Goal: Task Accomplishment & Management: Manage account settings

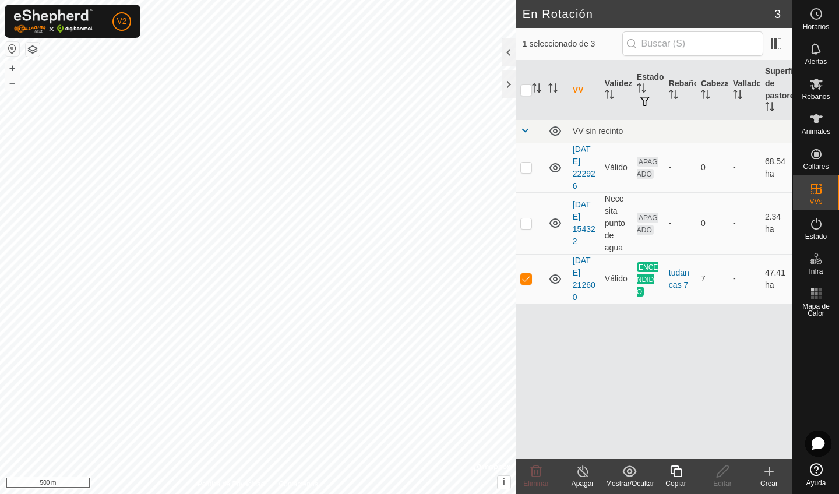
checkbox input "true"
checkbox input "false"
checkbox input "true"
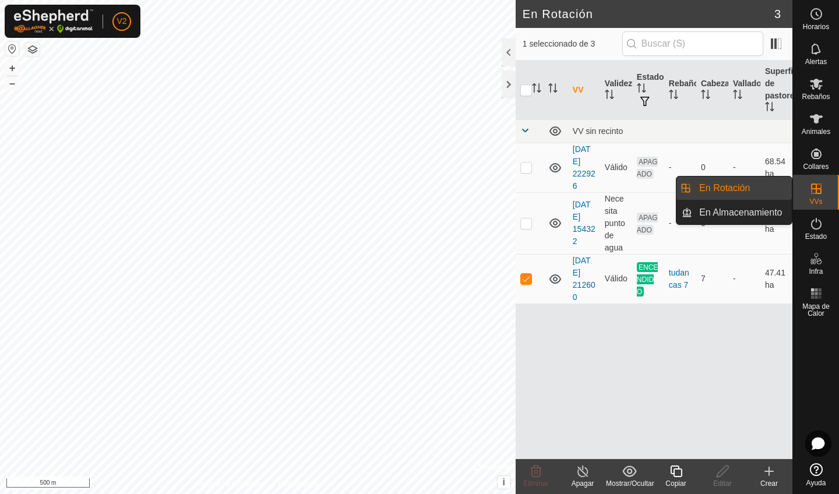
click at [807, 196] on es-virtualpaddocks-svg-icon at bounding box center [815, 188] width 21 height 19
click at [769, 193] on link "En Rotación" at bounding box center [742, 187] width 100 height 23
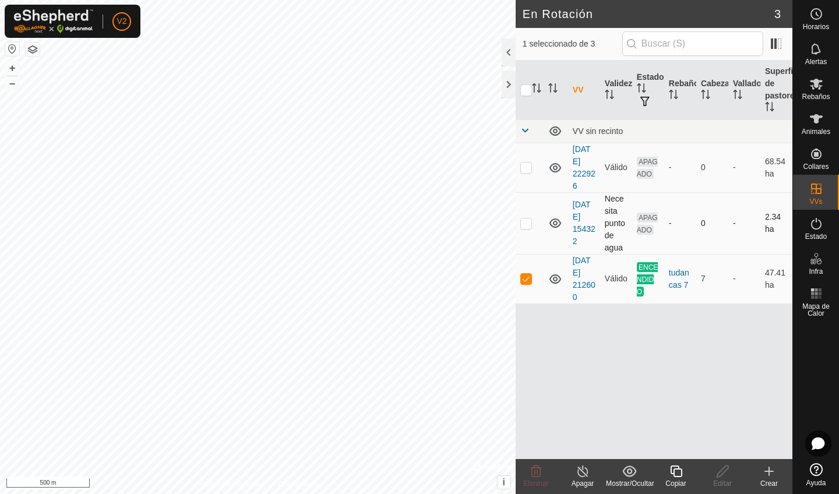
checkbox input "true"
checkbox input "false"
click at [722, 481] on div "Editar" at bounding box center [722, 483] width 47 height 10
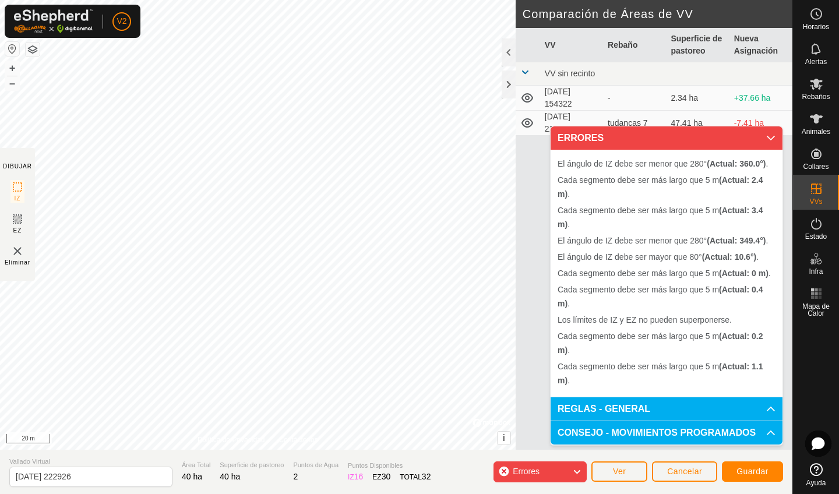
click at [772, 135] on p-accordion-header "ERRORES" at bounding box center [666, 137] width 232 height 23
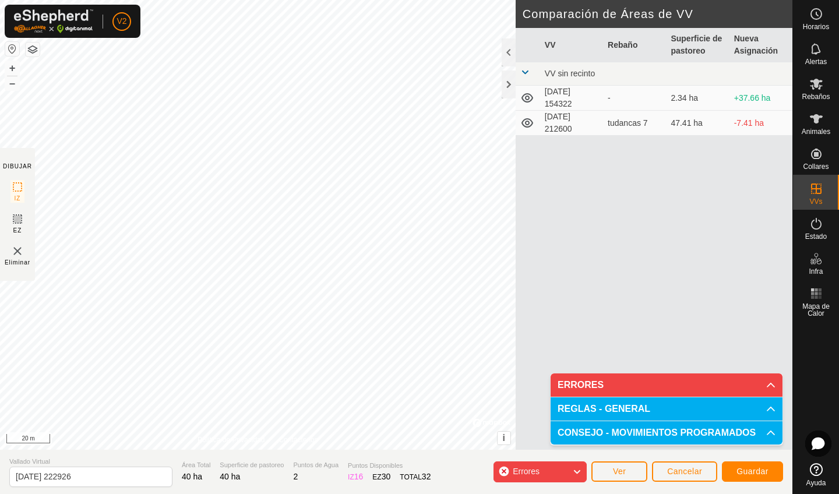
click at [659, 471] on button "Cancelar" at bounding box center [684, 471] width 65 height 20
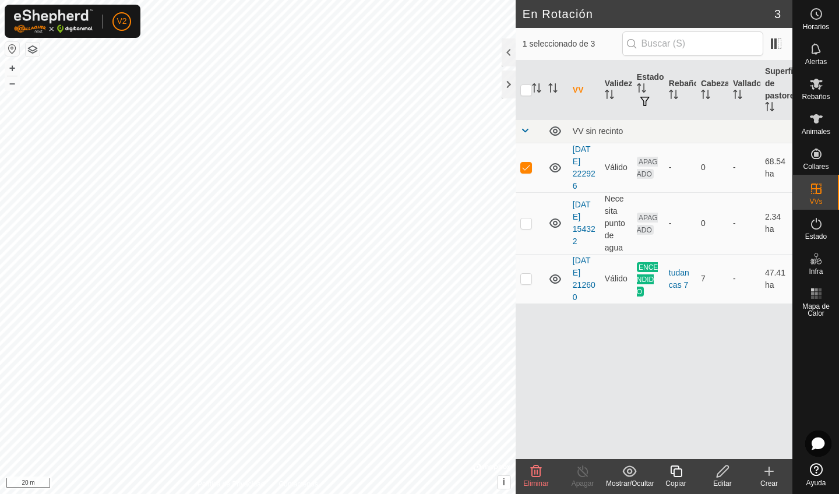
click at [536, 475] on icon at bounding box center [536, 471] width 14 height 14
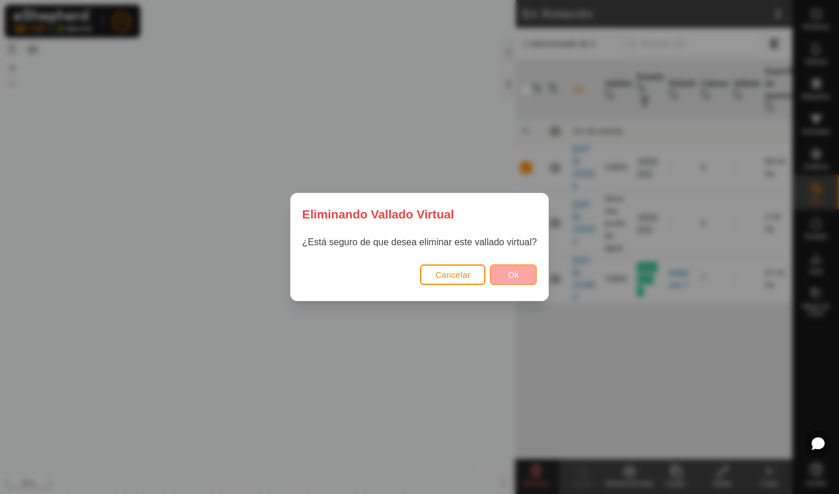
click at [515, 270] on span "Ok" at bounding box center [513, 274] width 11 height 9
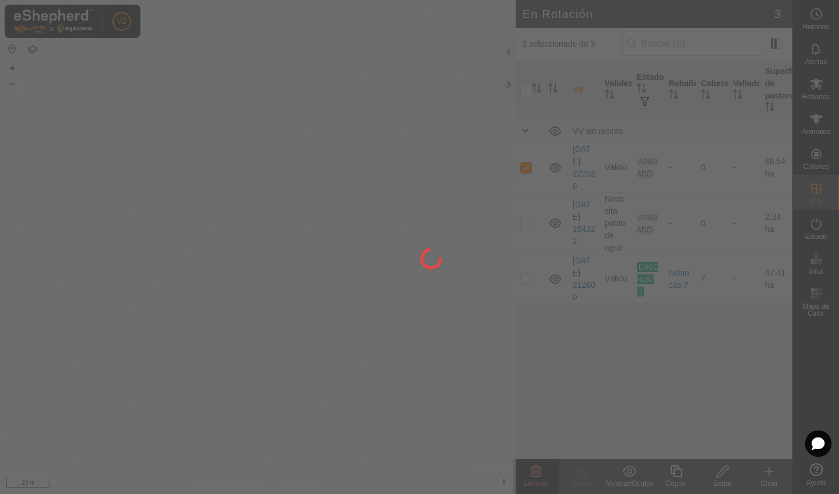
checkbox input "false"
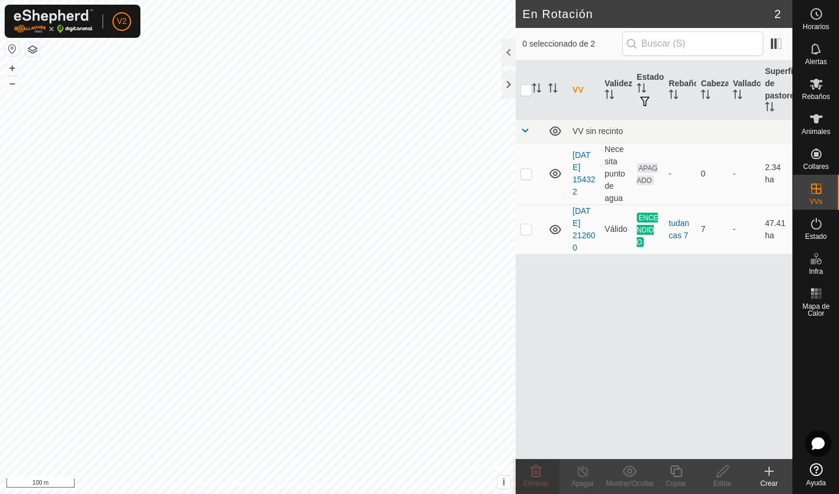
click at [769, 471] on icon at bounding box center [769, 471] width 8 height 0
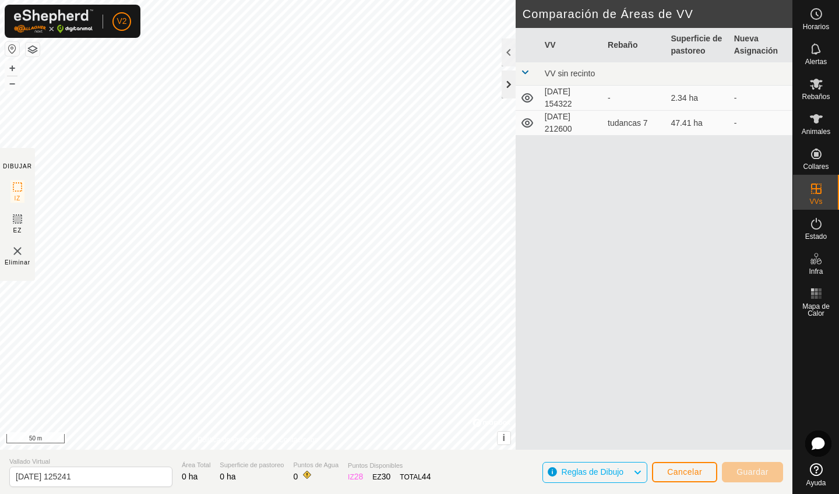
click at [512, 78] on div at bounding box center [508, 84] width 14 height 28
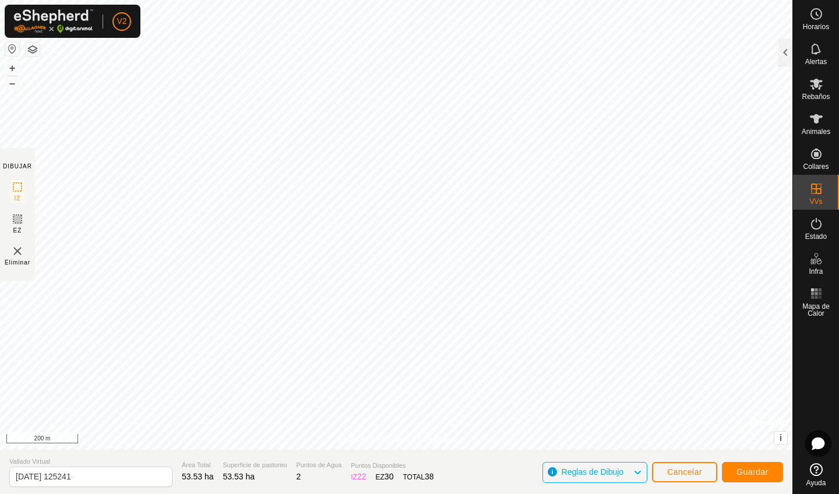
click at [740, 469] on span "Guardar" at bounding box center [752, 471] width 32 height 9
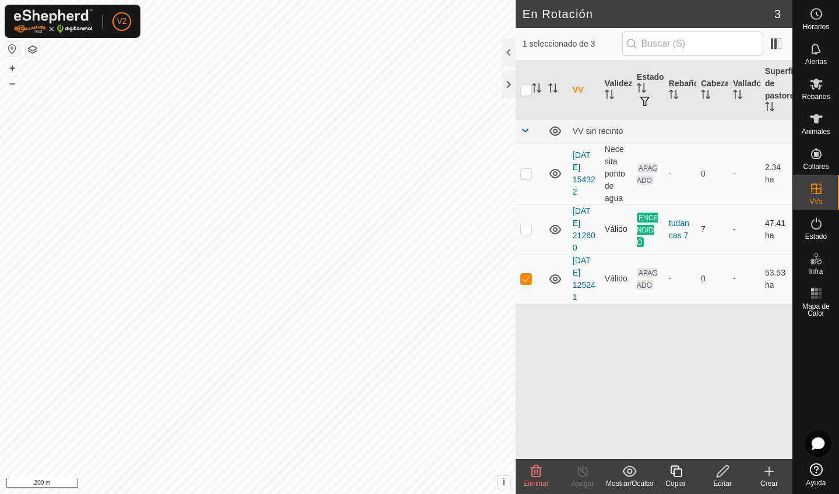
checkbox input "true"
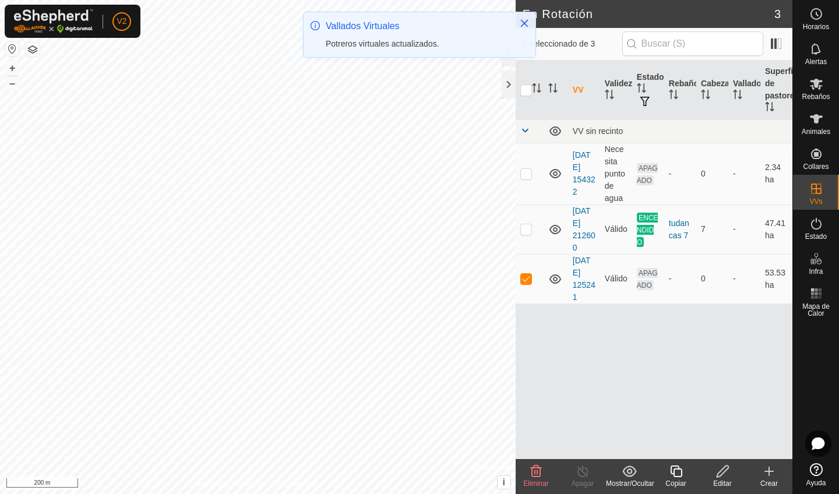
click at [524, 228] on p-checkbox at bounding box center [526, 228] width 12 height 9
checkbox input "true"
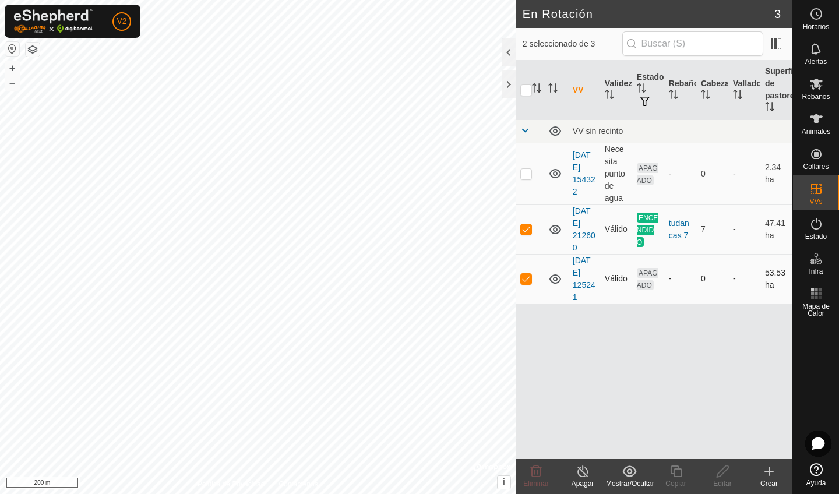
click at [531, 278] on p-checkbox at bounding box center [526, 278] width 12 height 9
click at [525, 280] on p-checkbox at bounding box center [526, 278] width 12 height 9
checkbox input "false"
click at [818, 111] on es-animals-svg-icon at bounding box center [815, 118] width 21 height 19
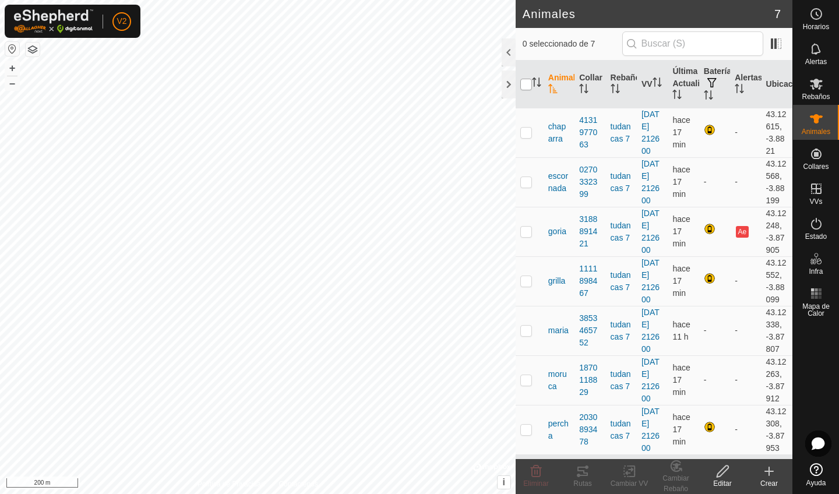
click at [525, 84] on input "checkbox" at bounding box center [526, 85] width 12 height 12
checkbox input "true"
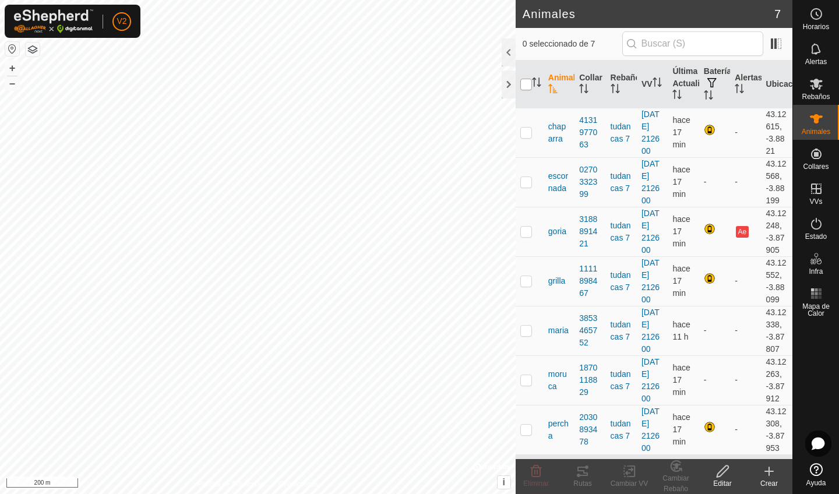
checkbox input "true"
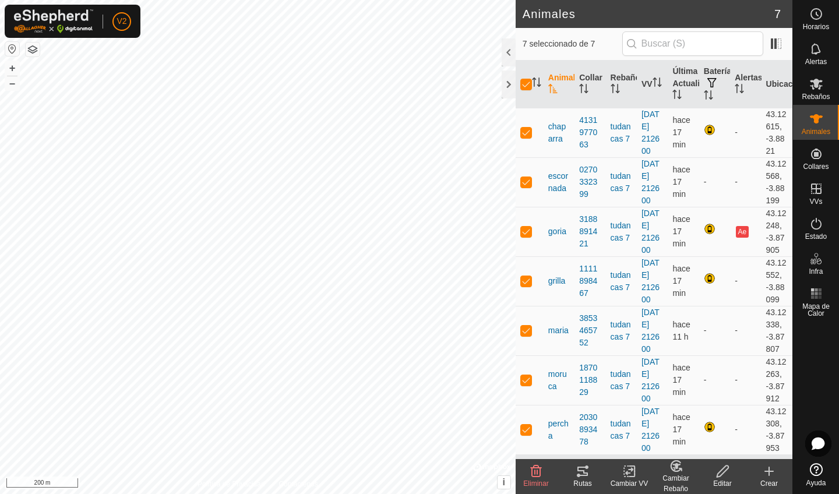
click at [625, 472] on icon at bounding box center [629, 471] width 15 height 14
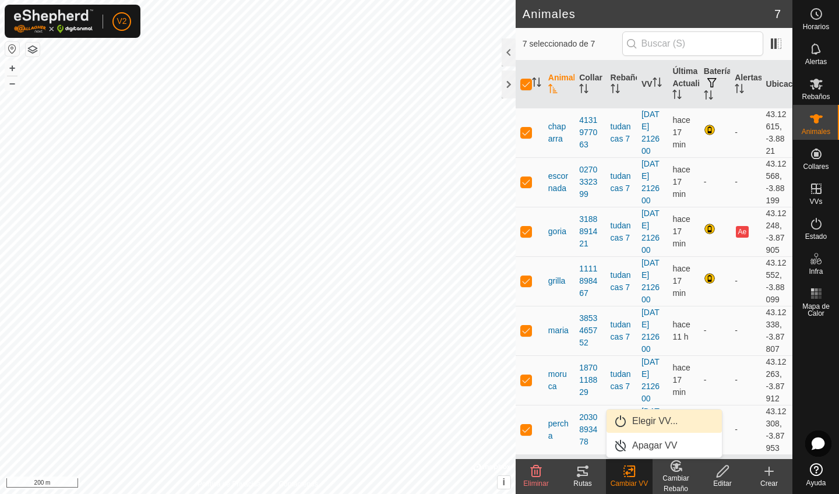
click at [637, 425] on link "Elegir VV..." at bounding box center [663, 420] width 115 height 23
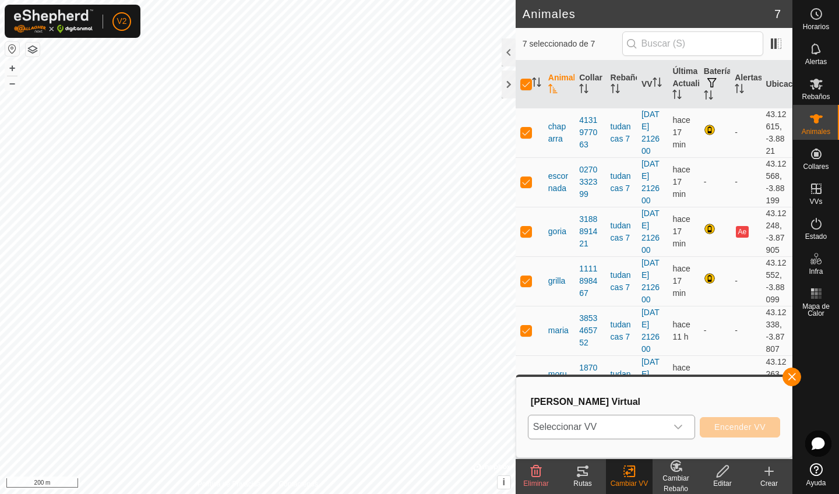
click at [667, 429] on div "dropdown trigger" at bounding box center [677, 426] width 23 height 23
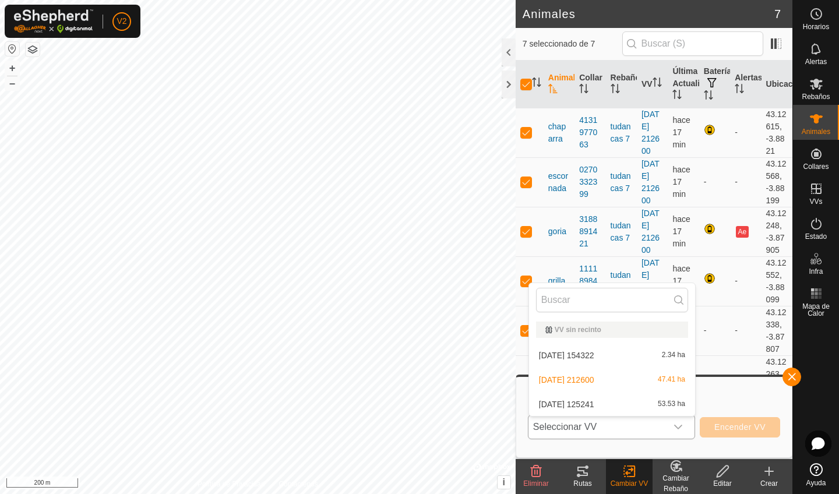
click at [663, 402] on li "2025-08-19 125241 53.53 ha" at bounding box center [612, 404] width 166 height 23
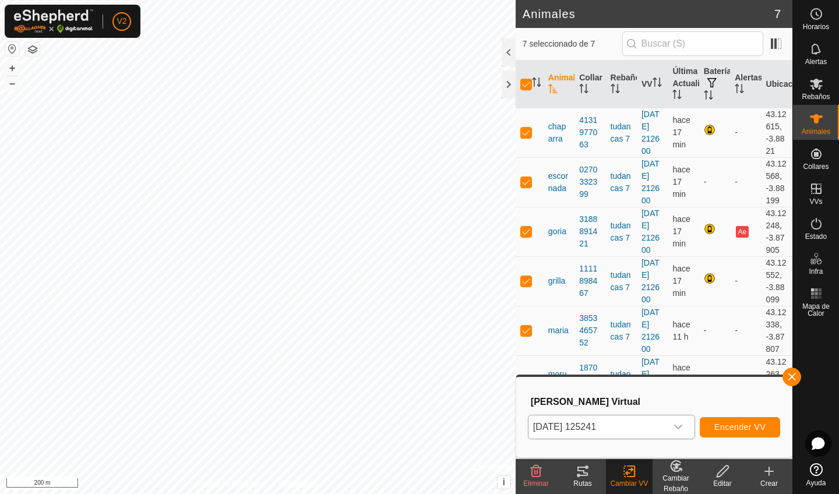
click at [728, 432] on button "Encender VV" at bounding box center [739, 427] width 80 height 20
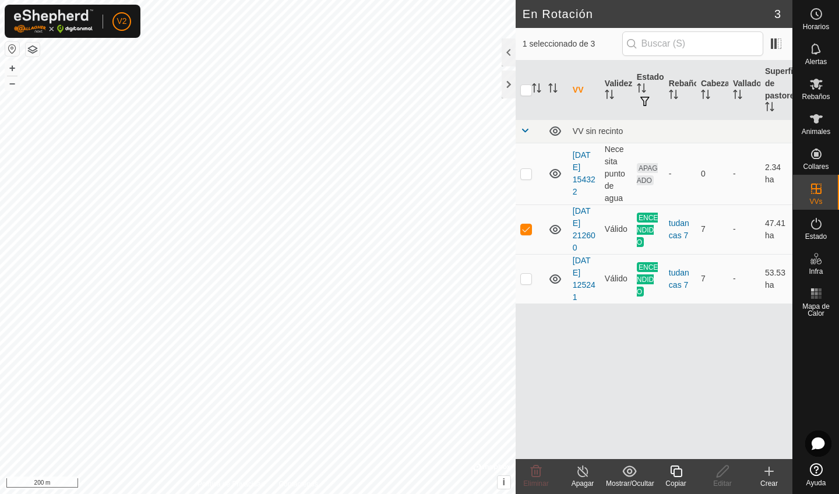
click at [584, 476] on icon at bounding box center [582, 471] width 10 height 12
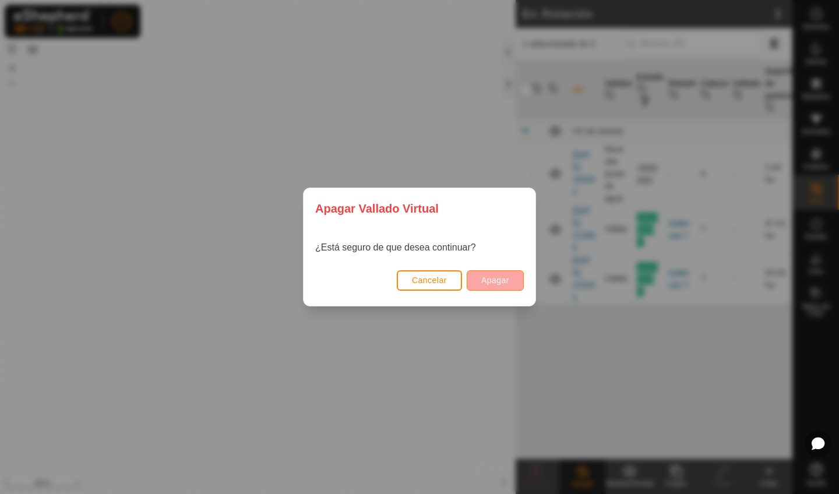
click at [493, 281] on span "Apagar" at bounding box center [495, 279] width 28 height 9
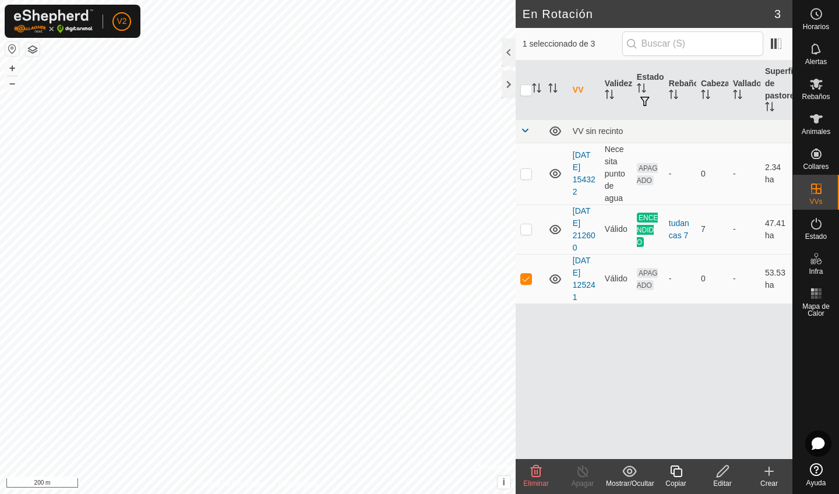
checkbox input "true"
click at [824, 116] on es-animals-svg-icon at bounding box center [815, 118] width 21 height 19
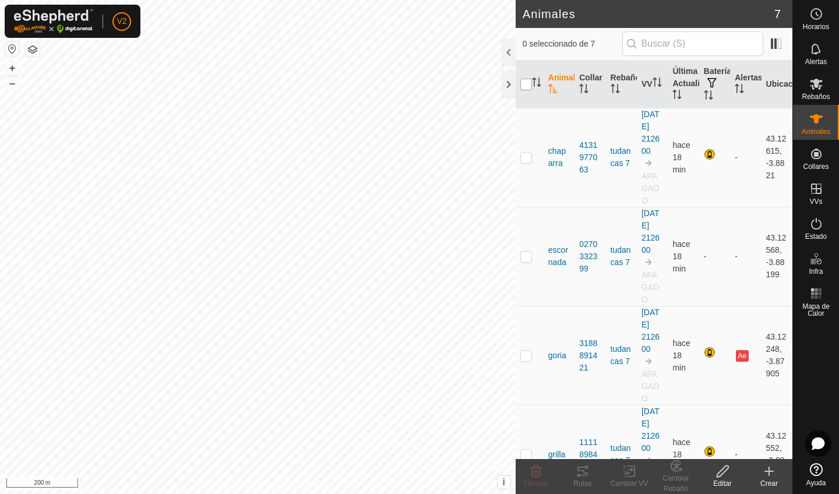
click at [524, 90] on input "checkbox" at bounding box center [526, 85] width 12 height 12
checkbox input "true"
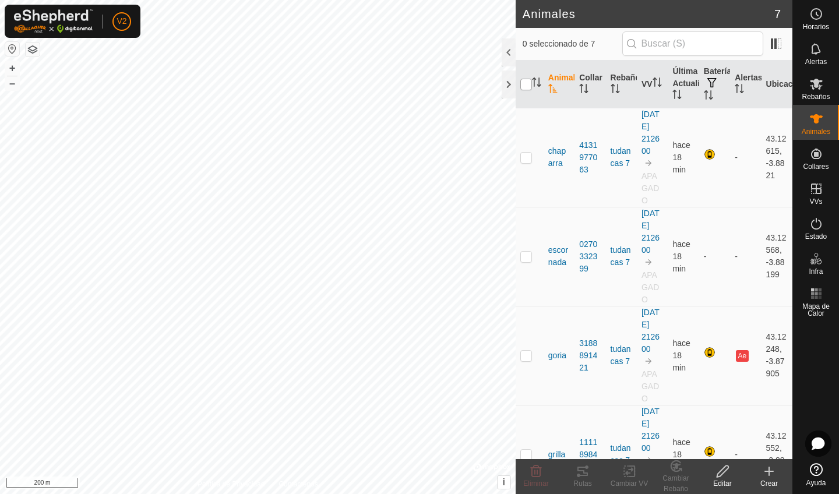
checkbox input "true"
click at [626, 470] on icon at bounding box center [629, 471] width 15 height 14
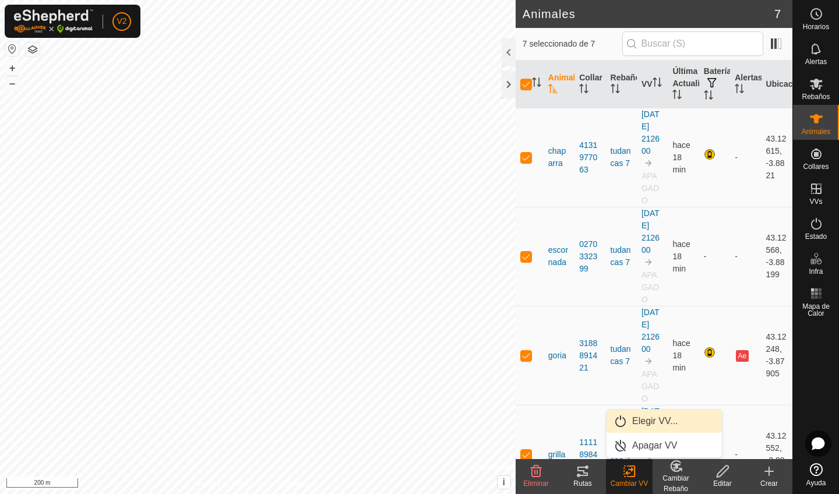
click at [634, 423] on link "Elegir VV..." at bounding box center [663, 420] width 115 height 23
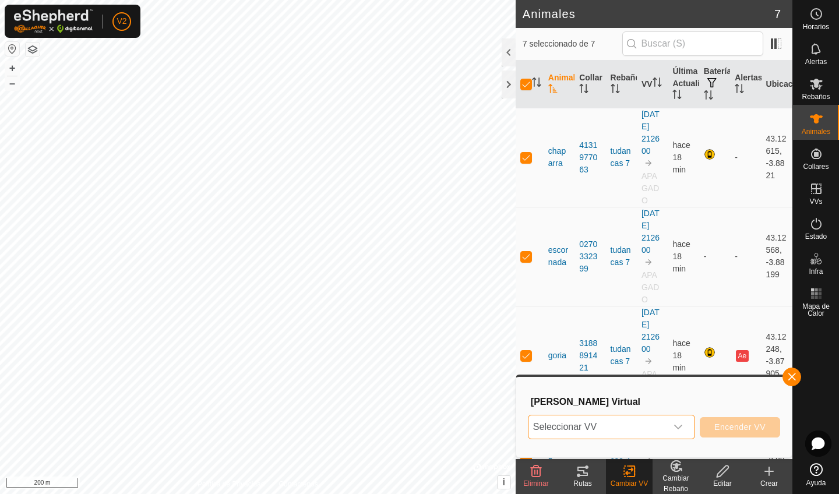
click at [658, 427] on span "Seleccionar VV" at bounding box center [597, 426] width 138 height 23
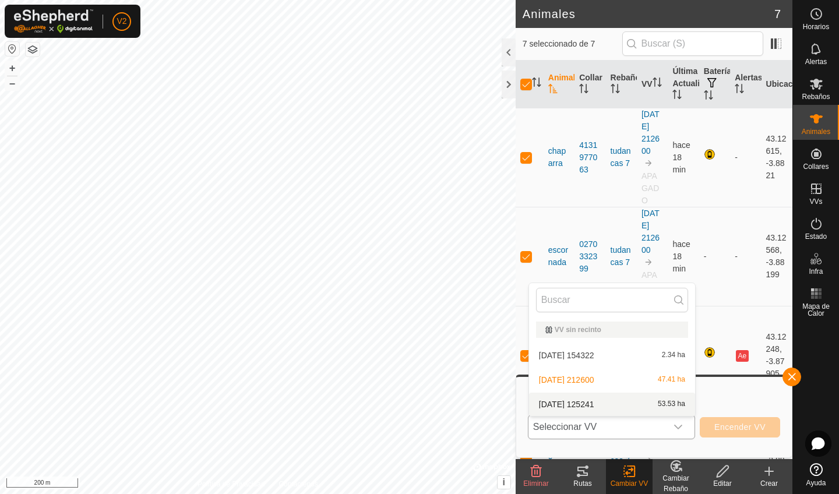
click at [659, 408] on li "[DATE] 125241 53.53 ha" at bounding box center [612, 404] width 166 height 23
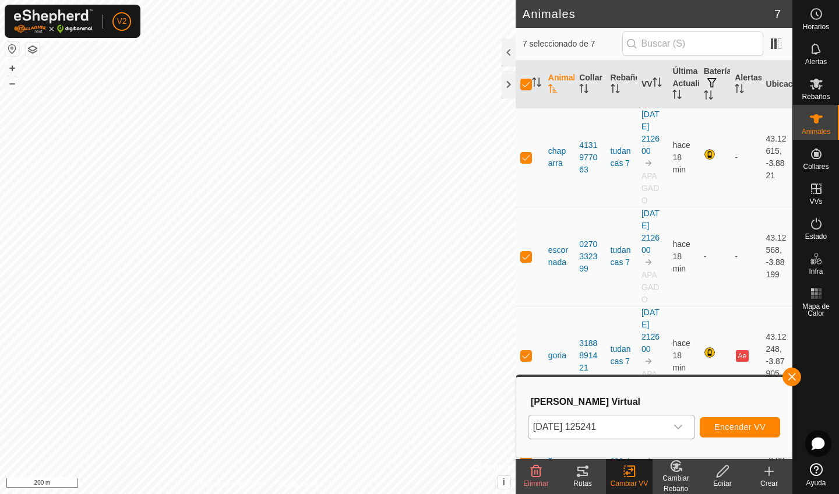
click at [719, 429] on span "Encender VV" at bounding box center [739, 426] width 51 height 9
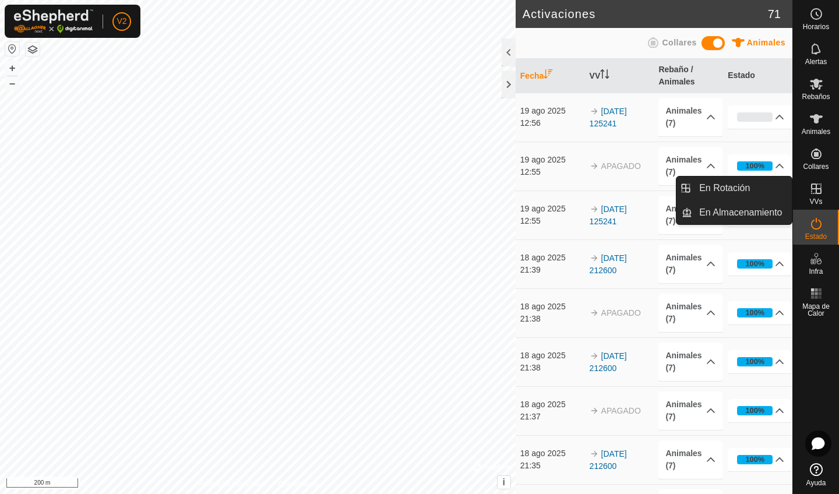
click at [816, 183] on icon at bounding box center [816, 189] width 14 height 14
click at [773, 186] on link "En Rotación" at bounding box center [742, 187] width 100 height 23
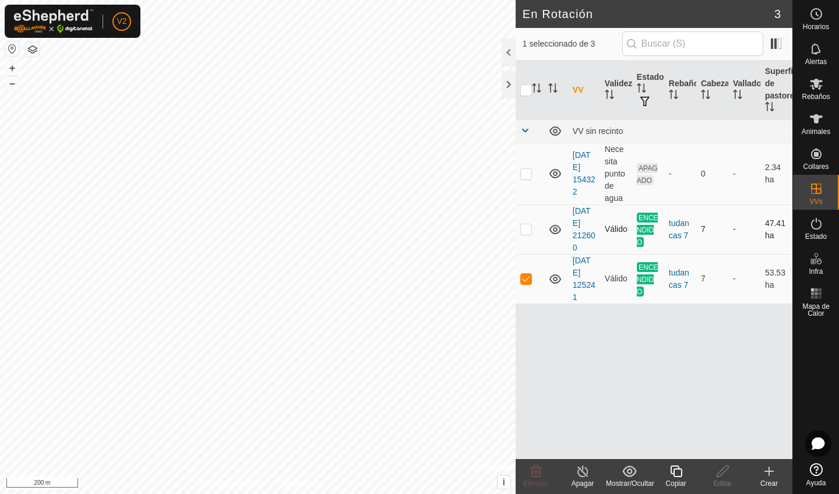
click at [649, 228] on span "ENCENDIDO" at bounding box center [648, 230] width 22 height 34
click at [527, 225] on p-checkbox at bounding box center [526, 228] width 12 height 9
checkbox input "true"
click at [530, 281] on p-checkbox at bounding box center [526, 278] width 12 height 9
checkbox input "false"
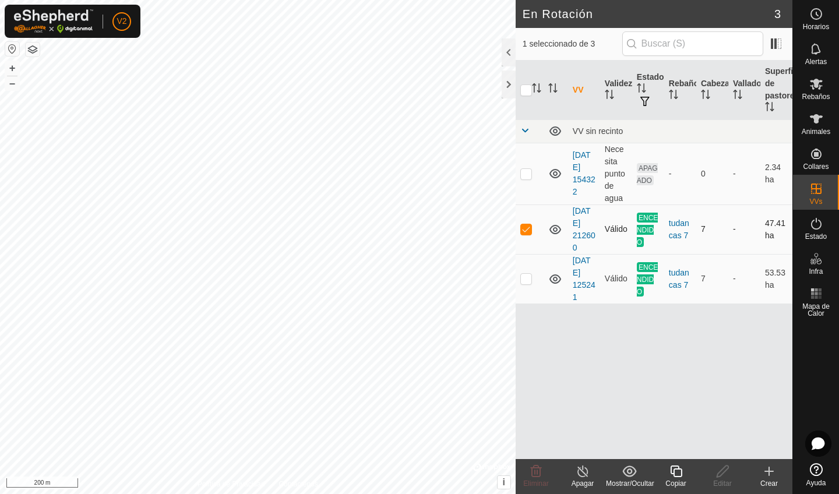
click at [534, 232] on td at bounding box center [529, 229] width 28 height 50
click at [609, 235] on td "Válido" at bounding box center [616, 229] width 32 height 50
click at [531, 231] on p-checkbox at bounding box center [526, 228] width 12 height 9
checkbox input "true"
click at [556, 230] on icon at bounding box center [555, 229] width 14 height 14
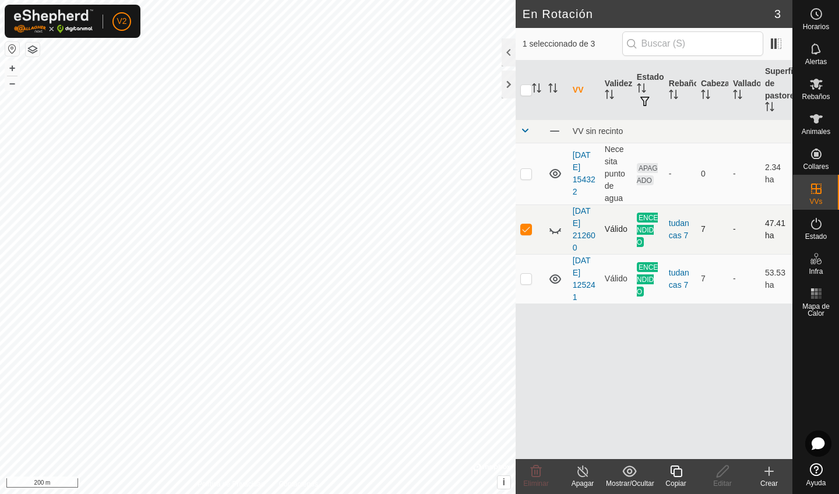
click at [556, 230] on icon at bounding box center [555, 229] width 14 height 14
click at [582, 479] on div "Apagar" at bounding box center [582, 483] width 47 height 10
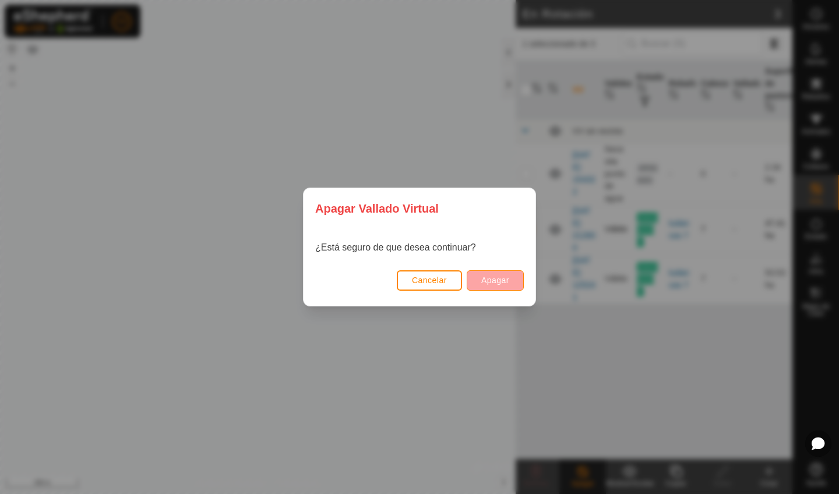
click at [486, 288] on button "Apagar" at bounding box center [495, 280] width 57 height 20
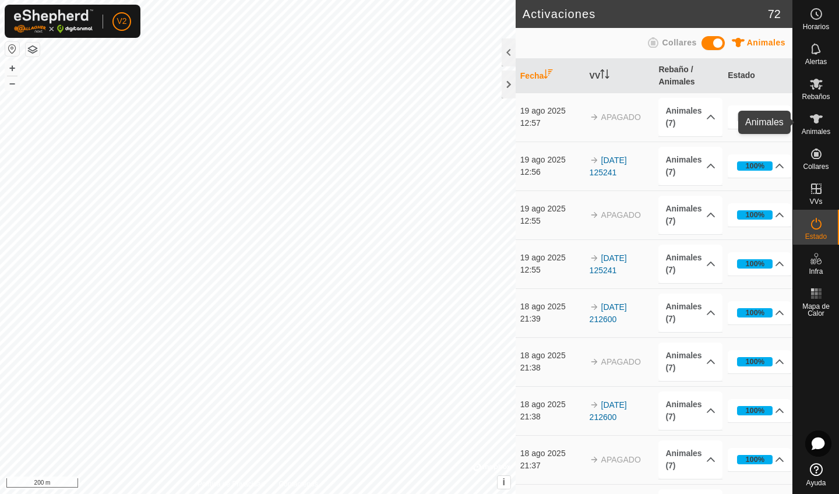
click at [825, 129] on span "Animales" at bounding box center [815, 131] width 29 height 7
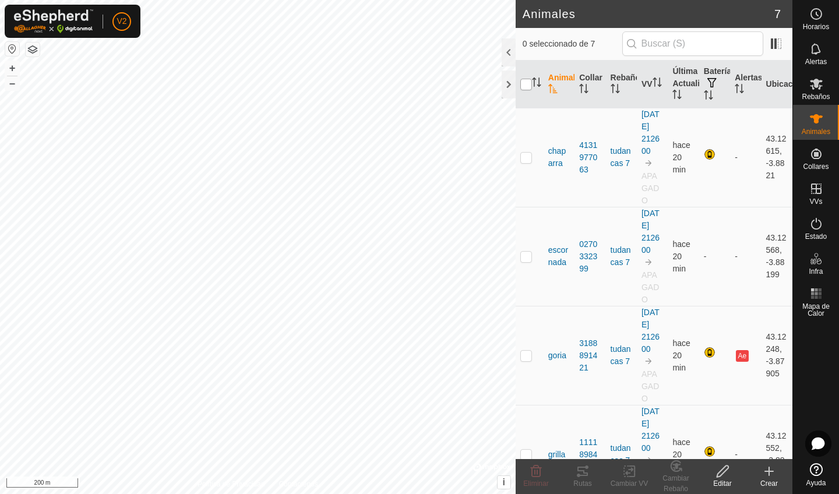
click at [528, 86] on input "checkbox" at bounding box center [526, 85] width 12 height 12
checkbox input "true"
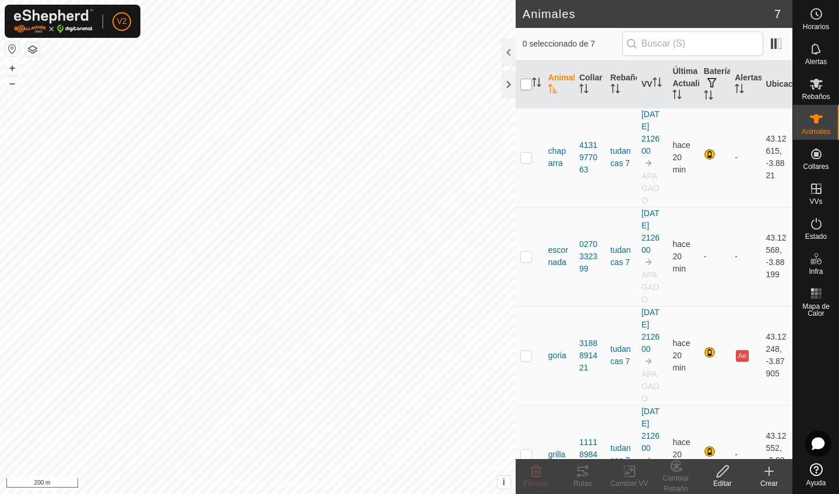
checkbox input "true"
click at [628, 472] on icon at bounding box center [629, 471] width 15 height 14
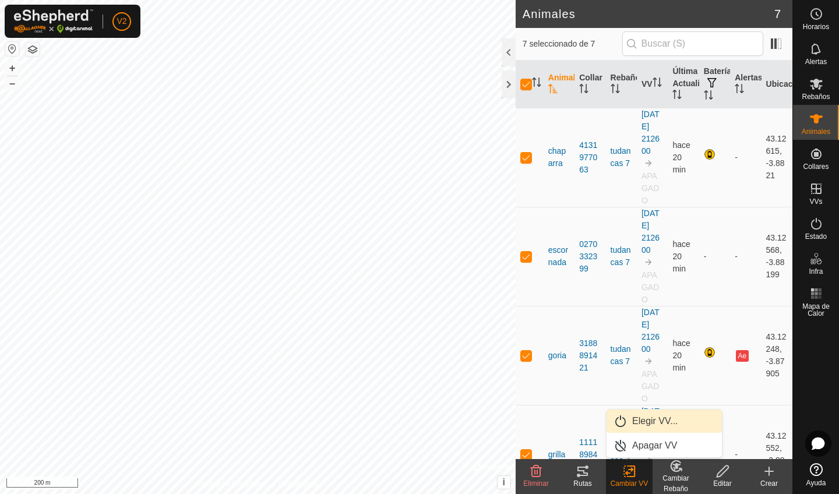
click at [648, 427] on link "Elegir VV..." at bounding box center [663, 420] width 115 height 23
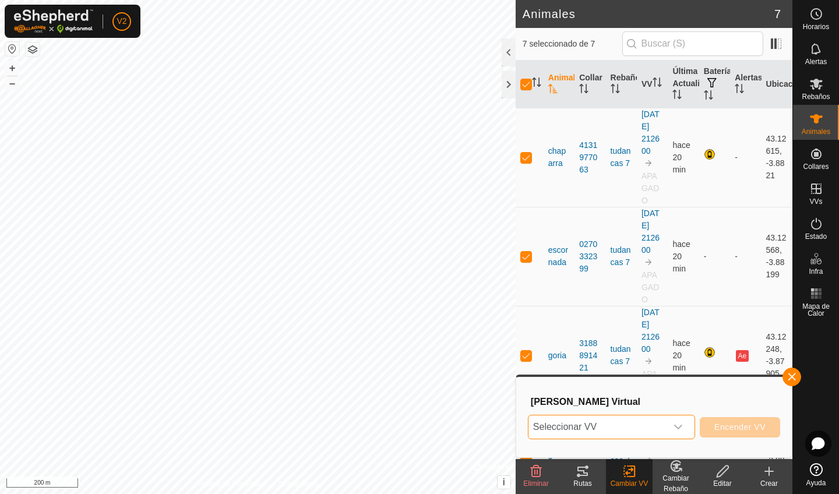
click at [665, 425] on span "Seleccionar VV" at bounding box center [597, 426] width 138 height 23
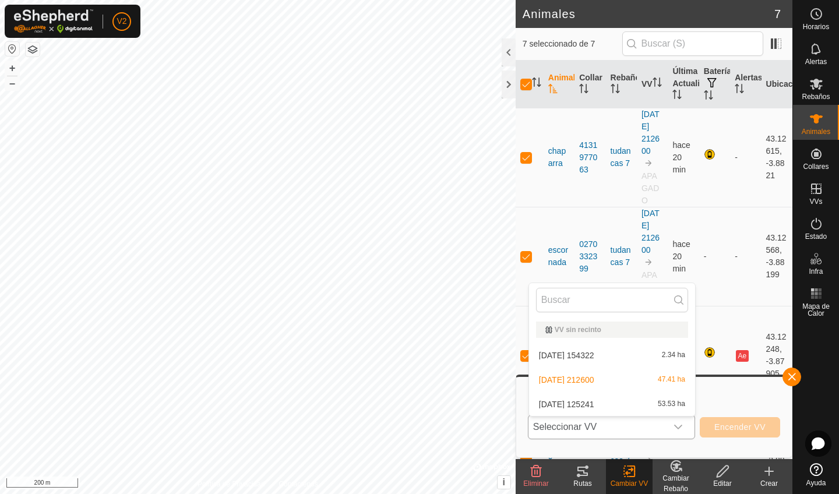
click at [670, 405] on li "2025-08-19 125241 53.53 ha" at bounding box center [612, 404] width 166 height 23
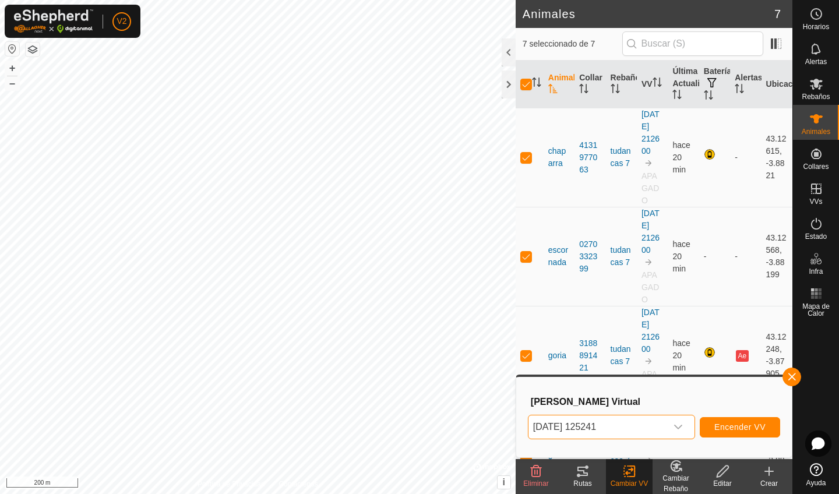
click at [710, 429] on button "Encender VV" at bounding box center [739, 427] width 80 height 20
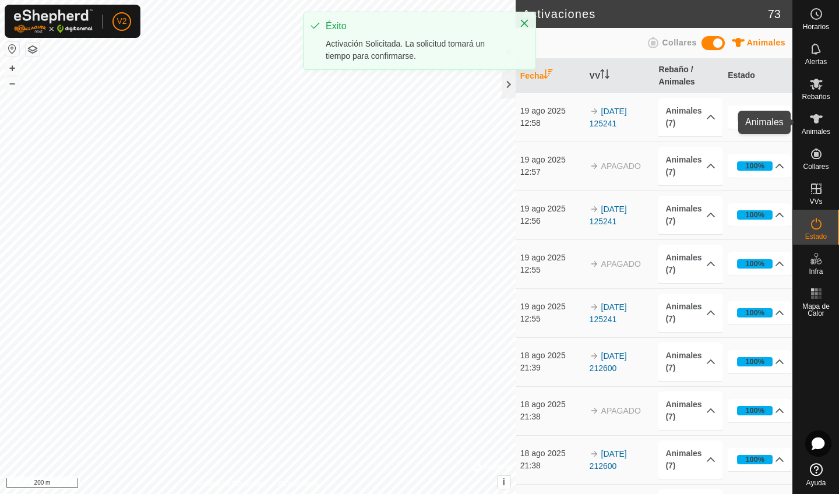
click at [812, 115] on icon at bounding box center [816, 119] width 14 height 14
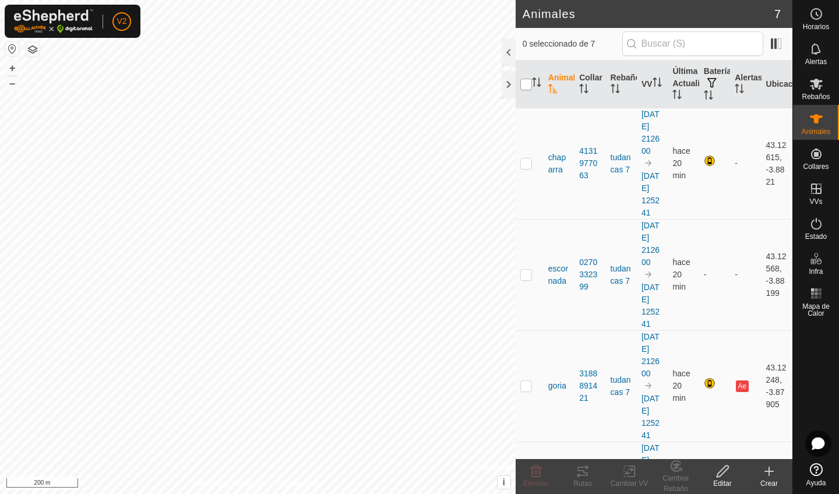
click at [524, 89] on input "checkbox" at bounding box center [526, 85] width 12 height 12
checkbox input "true"
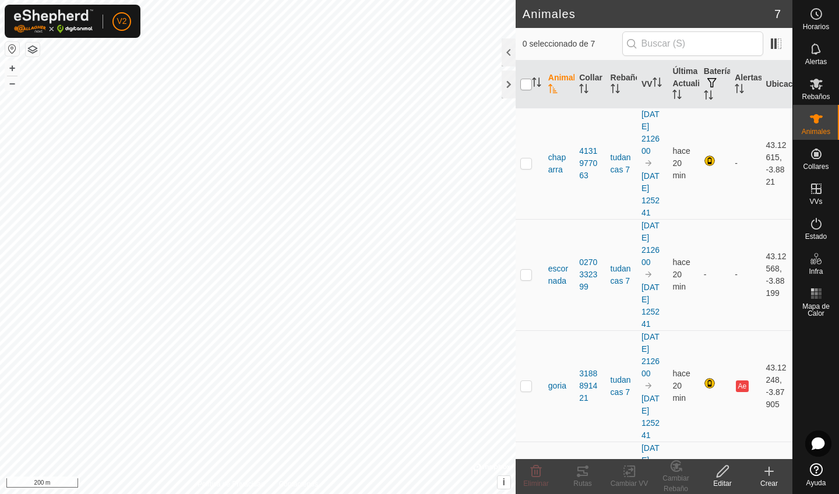
checkbox input "true"
click at [525, 90] on input "checkbox" at bounding box center [526, 85] width 12 height 12
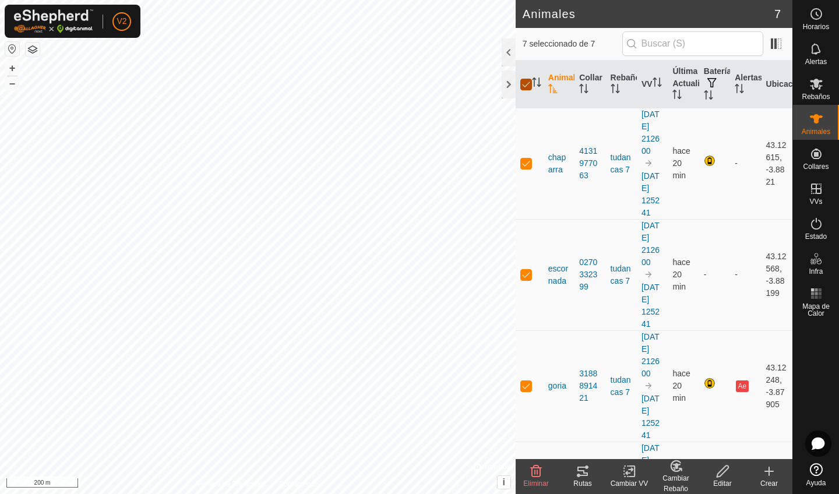
checkbox input "false"
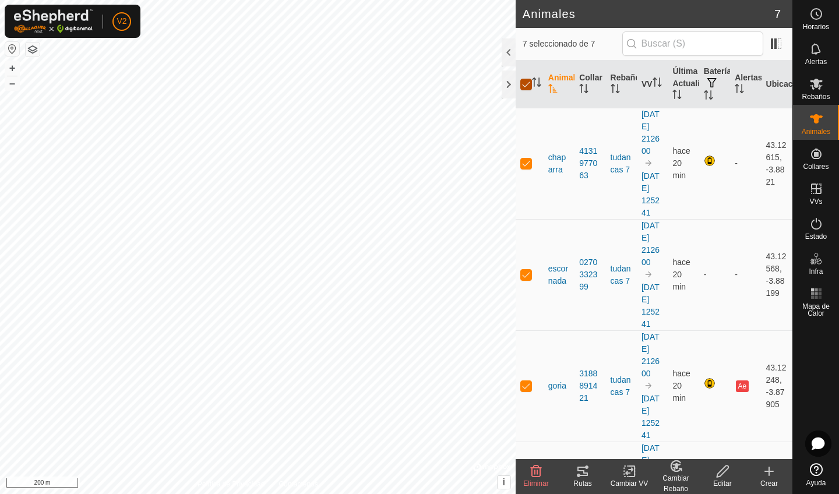
checkbox input "false"
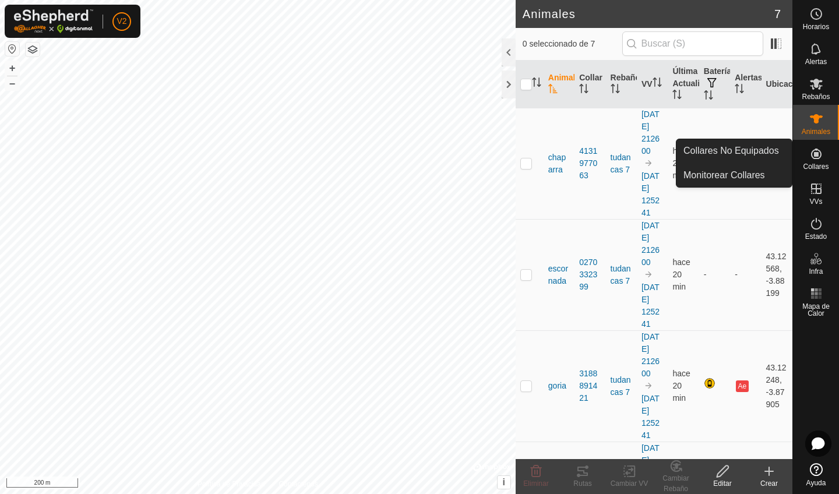
click at [819, 166] on span "Collares" at bounding box center [816, 166] width 26 height 7
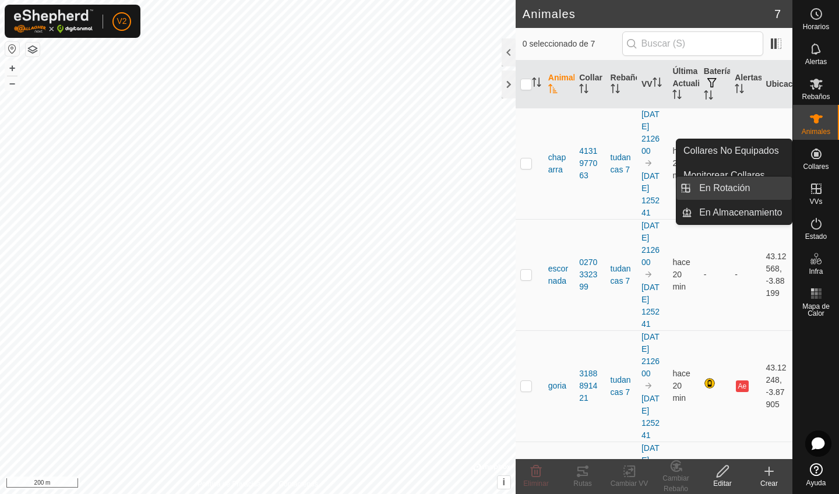
click at [776, 181] on link "En Rotación" at bounding box center [742, 187] width 100 height 23
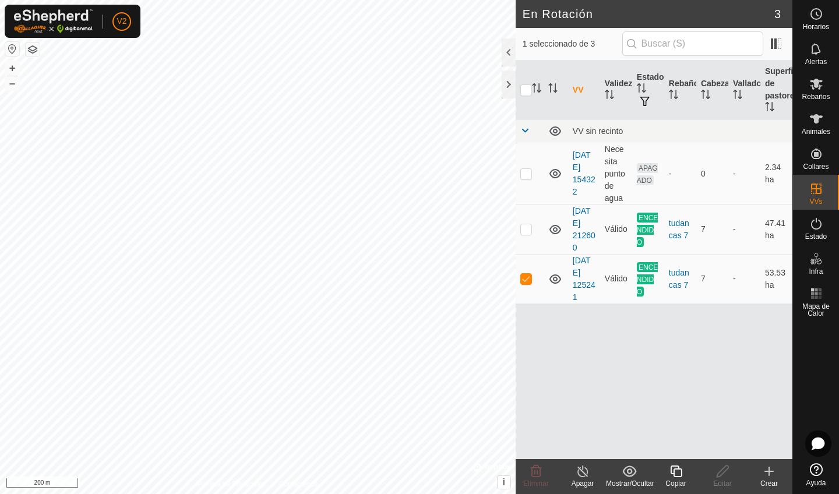
checkbox input "true"
checkbox input "false"
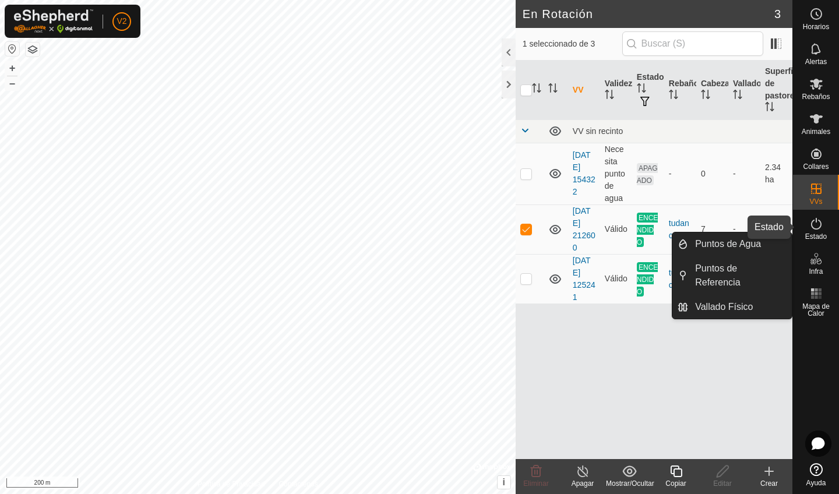
click at [821, 233] on span "Estado" at bounding box center [816, 236] width 22 height 7
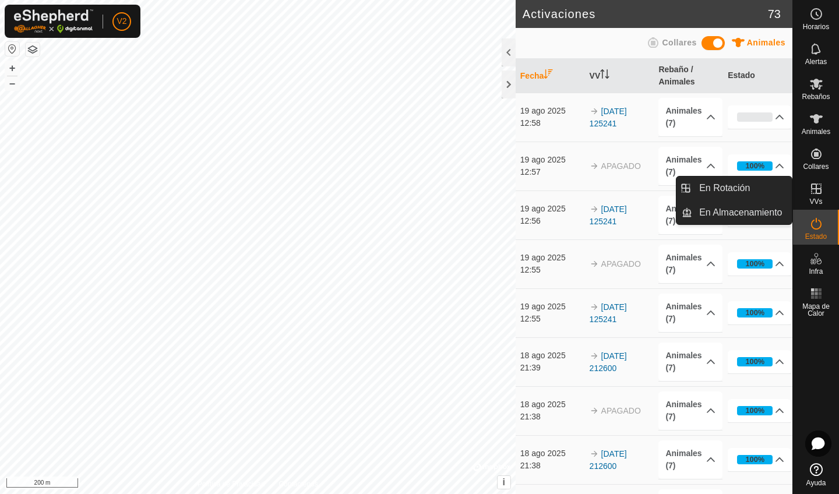
click at [779, 192] on link "En Rotación" at bounding box center [742, 187] width 100 height 23
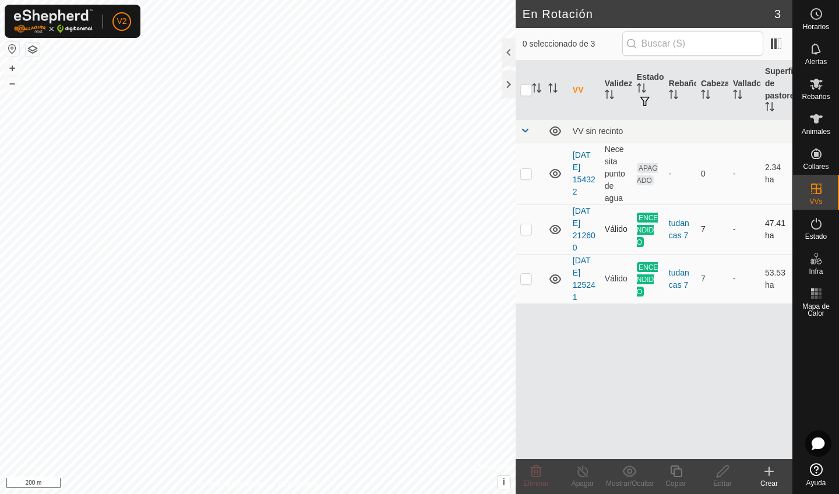
click at [603, 241] on div "En Rotación 3 0 seleccionado de 3 VV Validez Estado Rebaño Cabezas Vallado Supe…" at bounding box center [396, 247] width 792 height 494
click at [555, 231] on icon at bounding box center [555, 229] width 12 height 9
click at [555, 231] on icon at bounding box center [555, 229] width 14 height 14
click at [555, 231] on icon at bounding box center [555, 229] width 12 height 9
click at [555, 231] on icon at bounding box center [555, 229] width 14 height 14
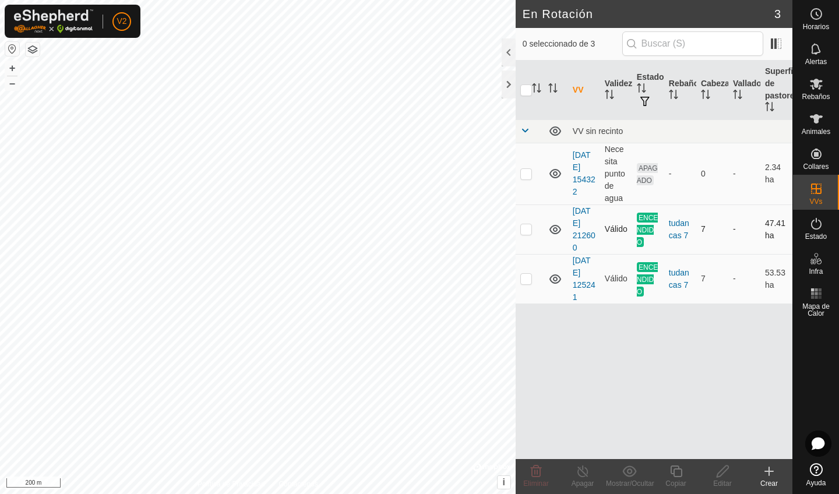
click at [555, 231] on icon at bounding box center [555, 229] width 12 height 9
click at [555, 231] on icon at bounding box center [555, 229] width 14 height 14
click at [530, 230] on p-checkbox at bounding box center [526, 228] width 12 height 9
checkbox input "true"
click at [581, 474] on icon at bounding box center [582, 471] width 15 height 14
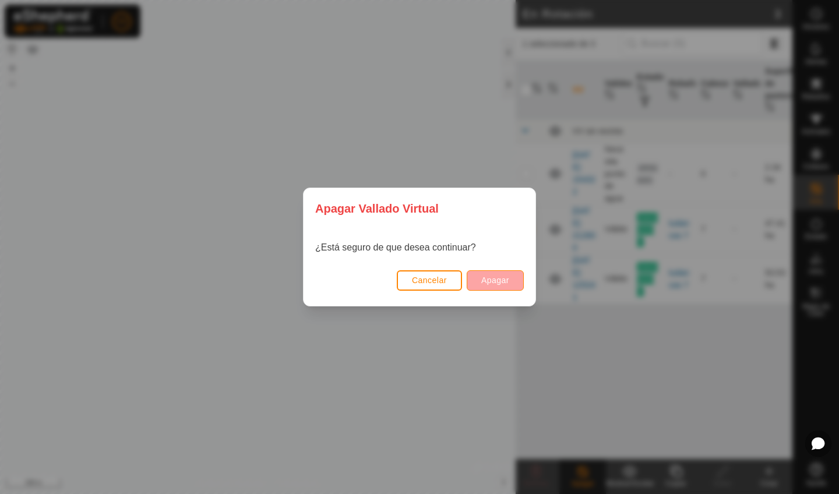
click at [489, 285] on button "Apagar" at bounding box center [495, 280] width 57 height 20
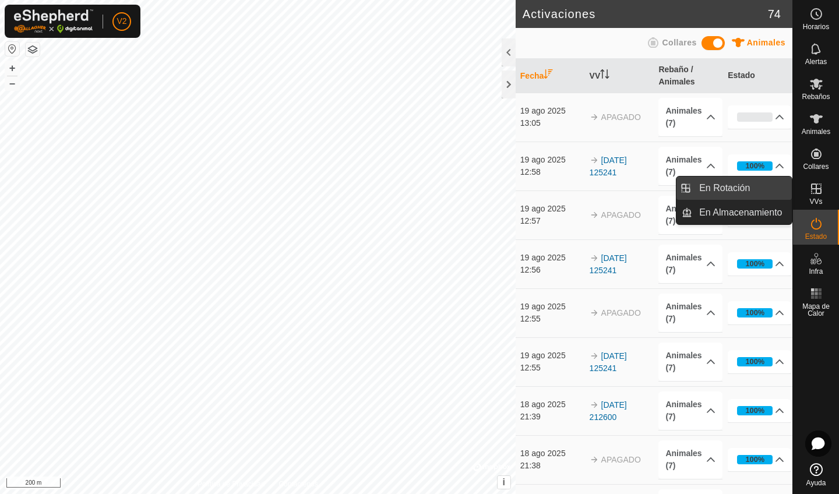
click at [775, 182] on link "En Rotación" at bounding box center [742, 187] width 100 height 23
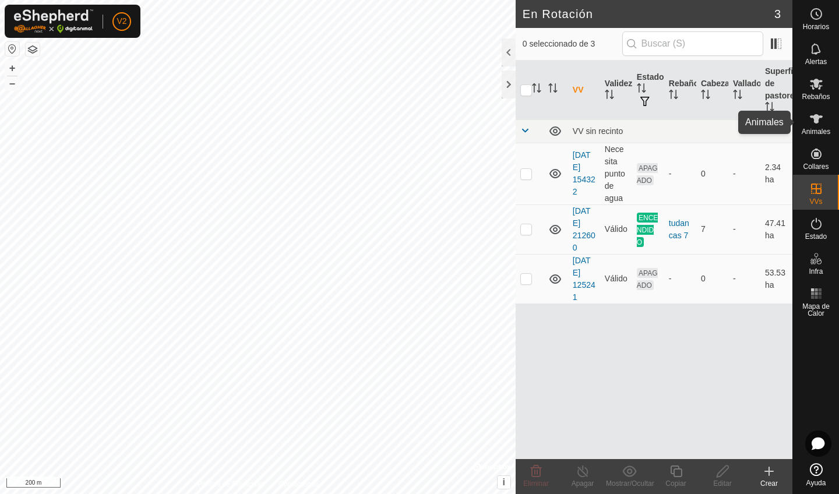
click at [826, 115] on es-animals-svg-icon at bounding box center [815, 118] width 21 height 19
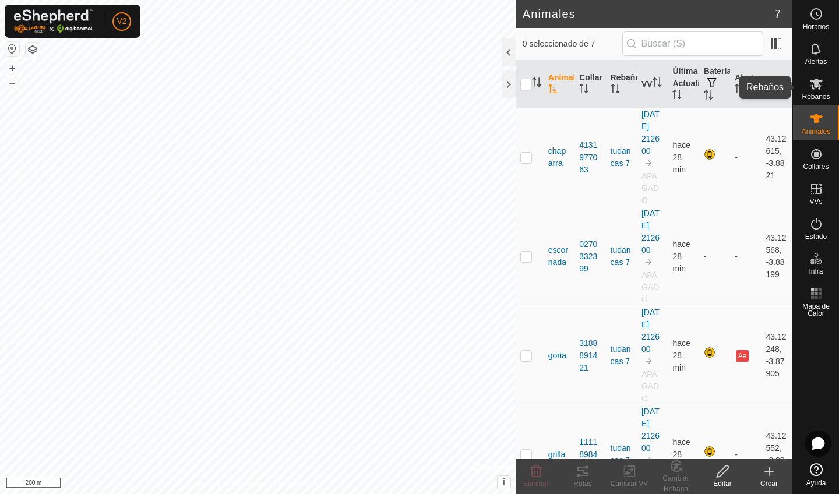
click at [818, 78] on icon at bounding box center [816, 84] width 14 height 14
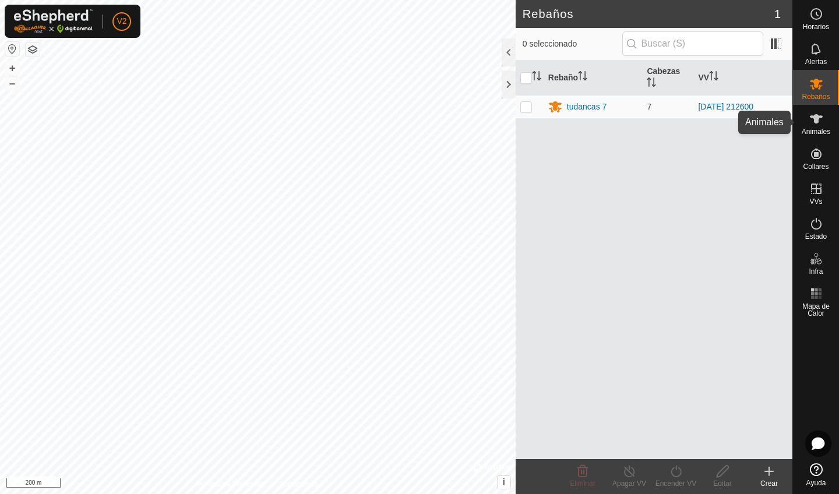
click at [819, 114] on icon at bounding box center [816, 119] width 14 height 14
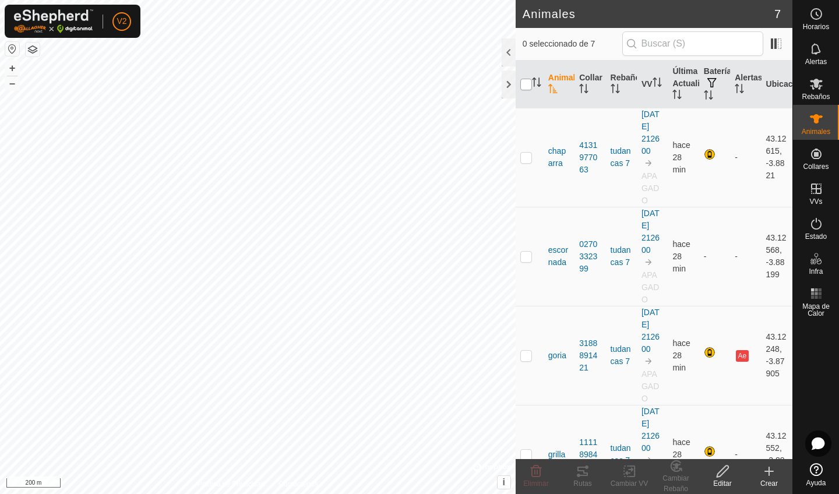
click at [527, 87] on input "checkbox" at bounding box center [526, 85] width 12 height 12
checkbox input "true"
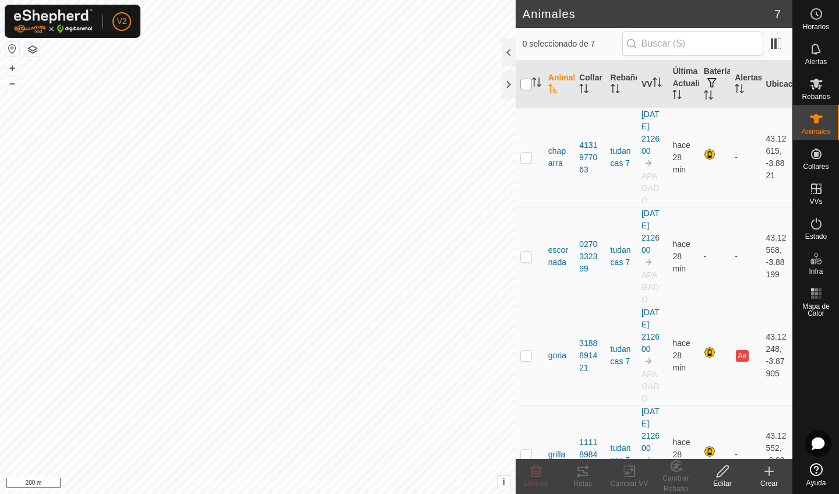
checkbox input "true"
click at [637, 467] on change-vp-svg-icon at bounding box center [629, 471] width 47 height 14
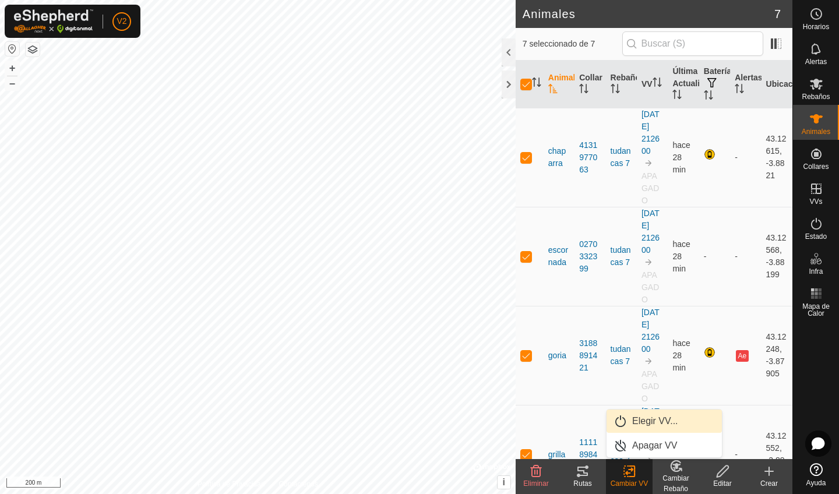
click at [649, 422] on link "Elegir VV..." at bounding box center [663, 420] width 115 height 23
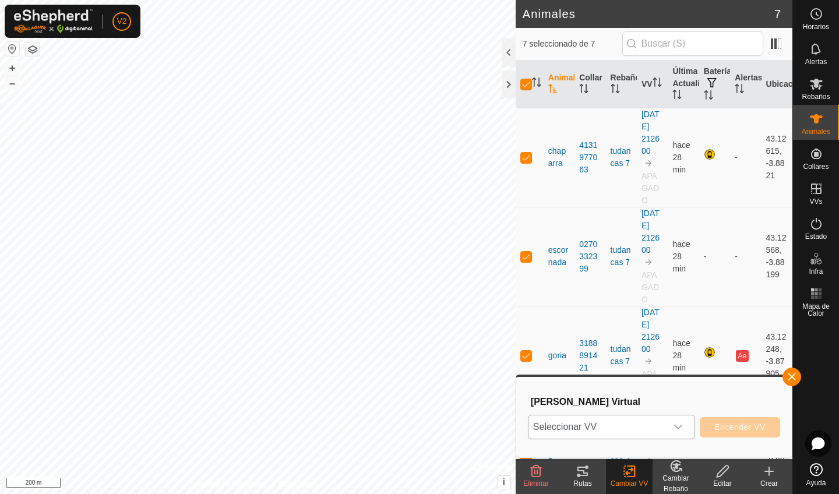
click at [654, 432] on span "Seleccionar VV" at bounding box center [597, 426] width 138 height 23
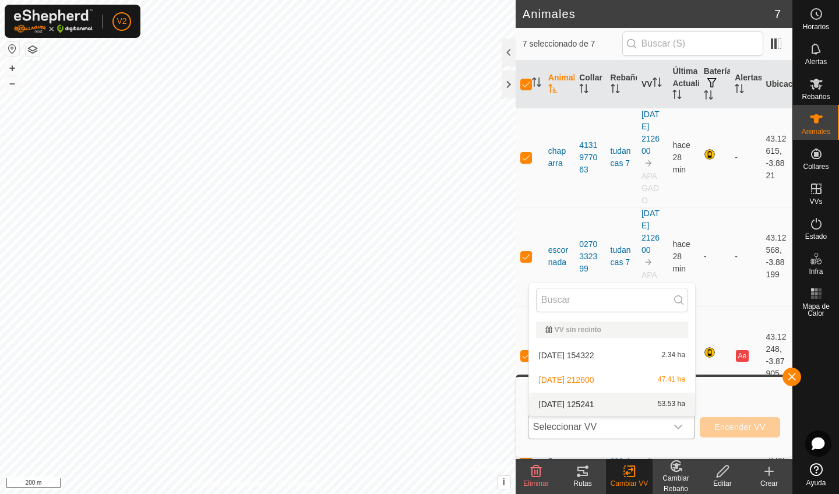
click at [646, 401] on li "2025-08-19 125241 53.53 ha" at bounding box center [612, 404] width 166 height 23
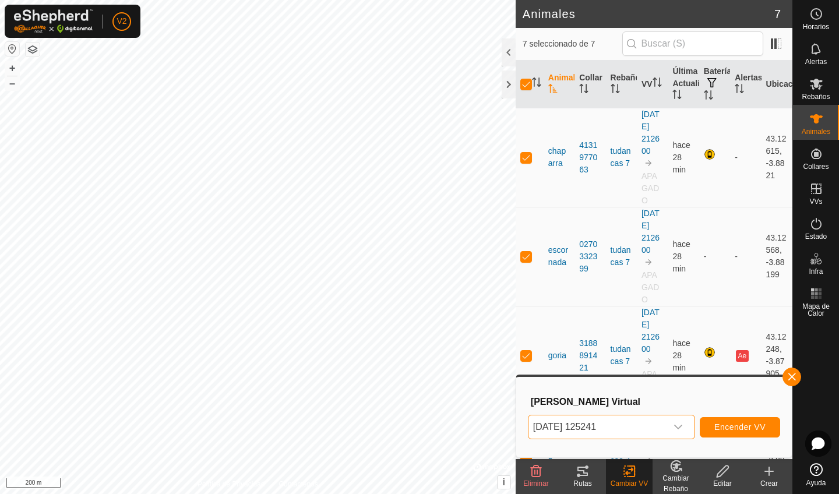
click at [731, 432] on button "Encender VV" at bounding box center [739, 427] width 80 height 20
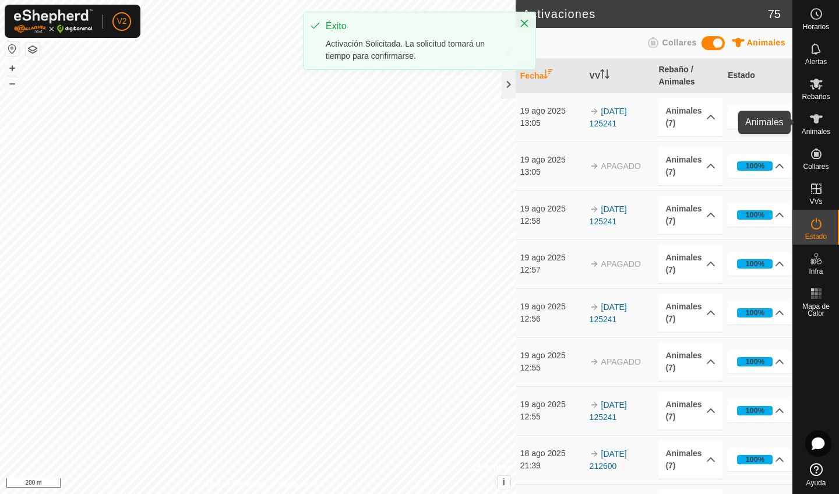
click at [809, 124] on icon at bounding box center [816, 119] width 14 height 14
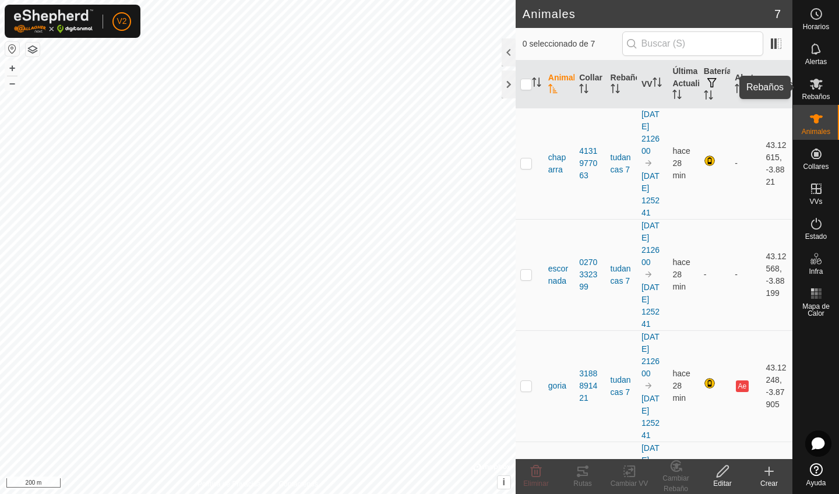
click at [821, 91] on es-mob-svg-icon at bounding box center [815, 84] width 21 height 19
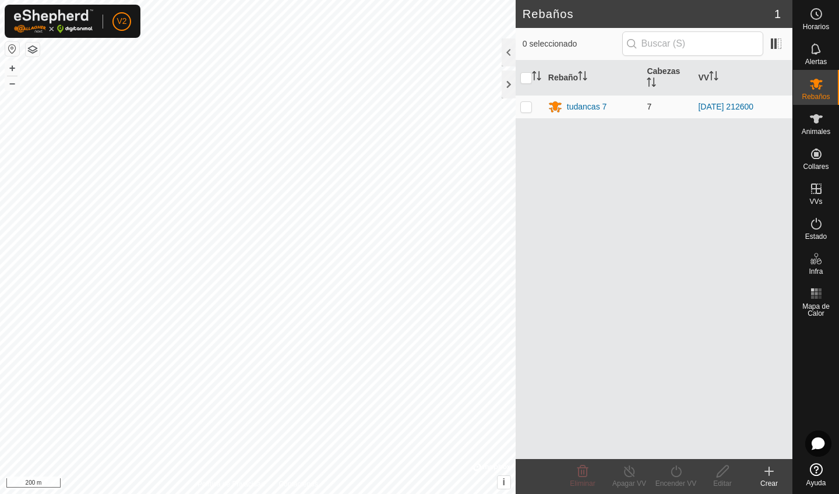
click at [528, 108] on p-checkbox at bounding box center [526, 106] width 12 height 9
checkbox input "true"
click at [625, 481] on div "Apagar VV" at bounding box center [629, 483] width 47 height 10
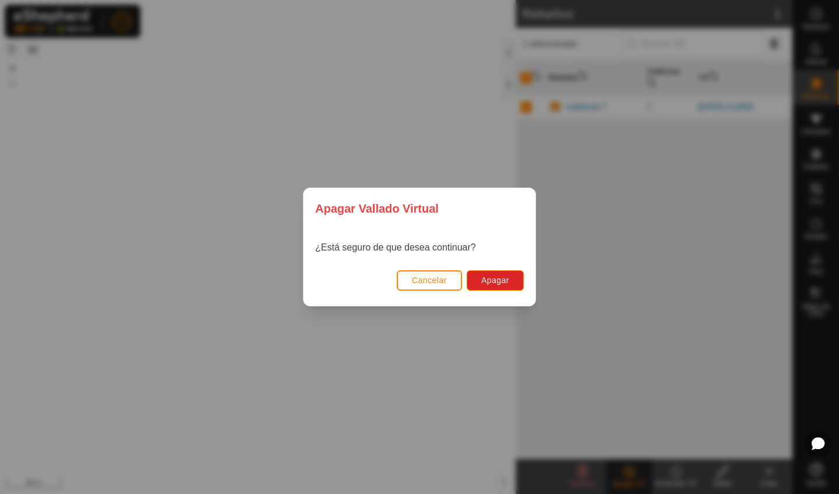
click at [442, 279] on span "Cancelar" at bounding box center [429, 279] width 35 height 9
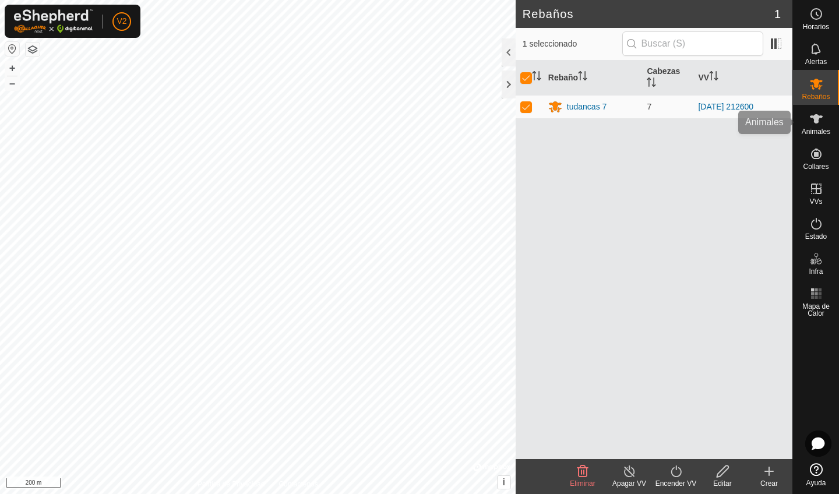
click at [820, 129] on span "Animales" at bounding box center [815, 131] width 29 height 7
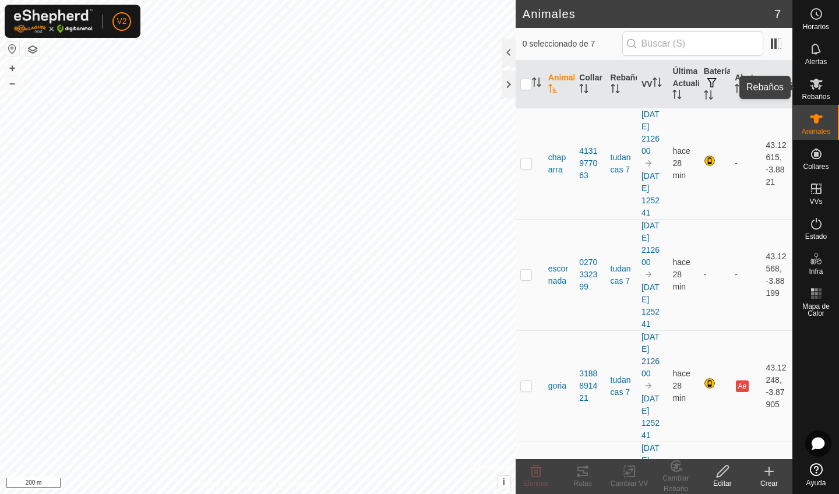
click at [822, 94] on span "Rebaños" at bounding box center [815, 96] width 28 height 7
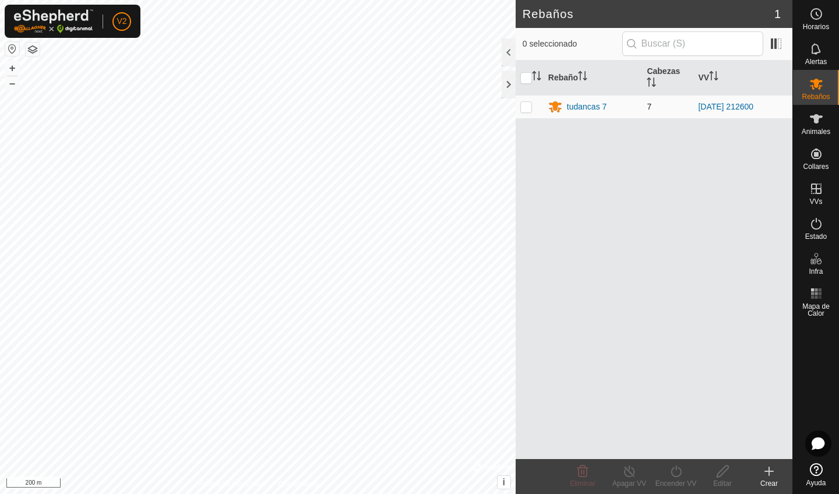
click at [525, 107] on p-checkbox at bounding box center [526, 106] width 12 height 9
checkbox input "true"
click at [627, 470] on line at bounding box center [628, 471] width 9 height 9
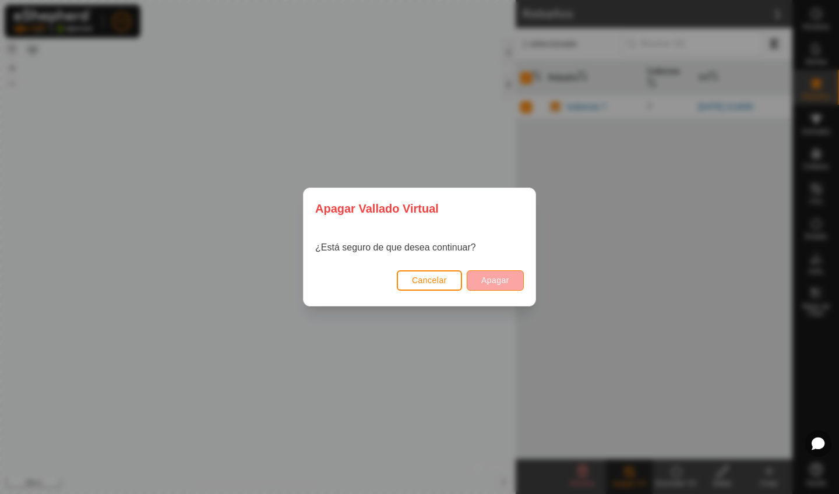
click at [506, 284] on span "Apagar" at bounding box center [495, 279] width 28 height 9
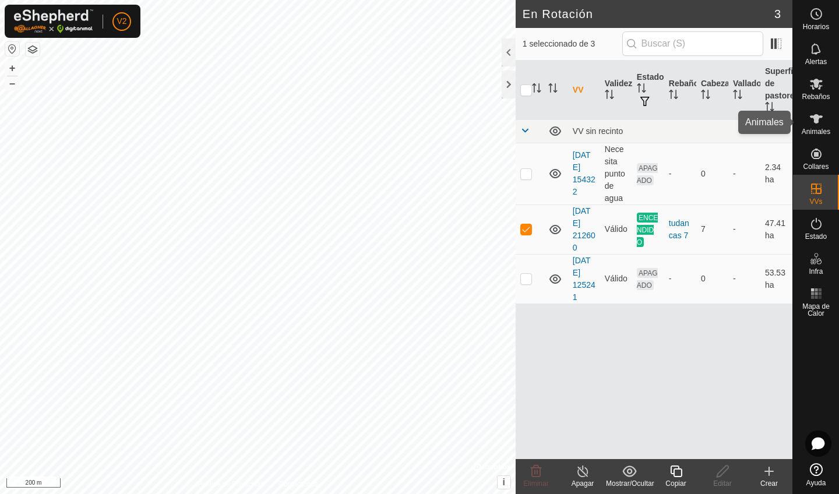
click at [814, 113] on icon at bounding box center [816, 119] width 14 height 14
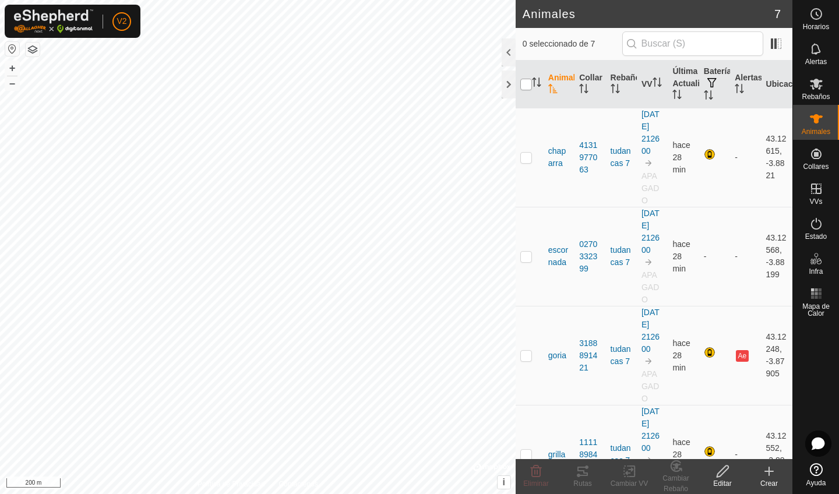
click at [529, 86] on input "checkbox" at bounding box center [526, 85] width 12 height 12
checkbox input "true"
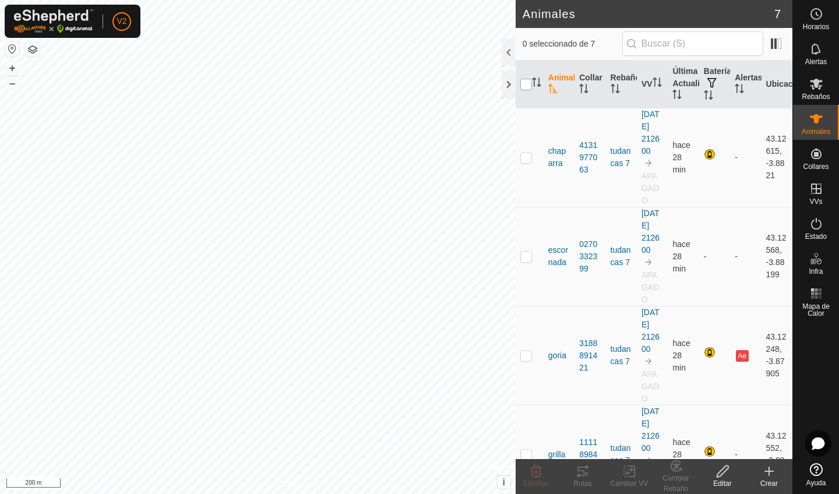
checkbox input "true"
click at [636, 478] on div "Cambiar VV" at bounding box center [629, 483] width 47 height 10
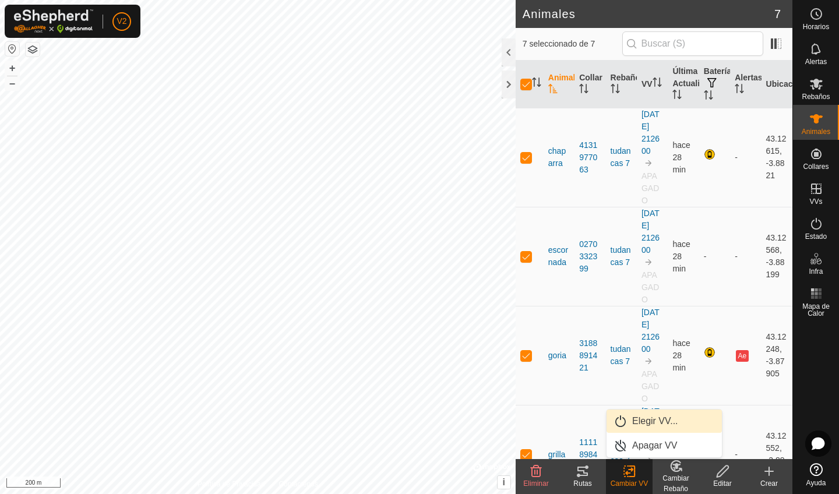
click at [649, 423] on link "Elegir VV..." at bounding box center [663, 420] width 115 height 23
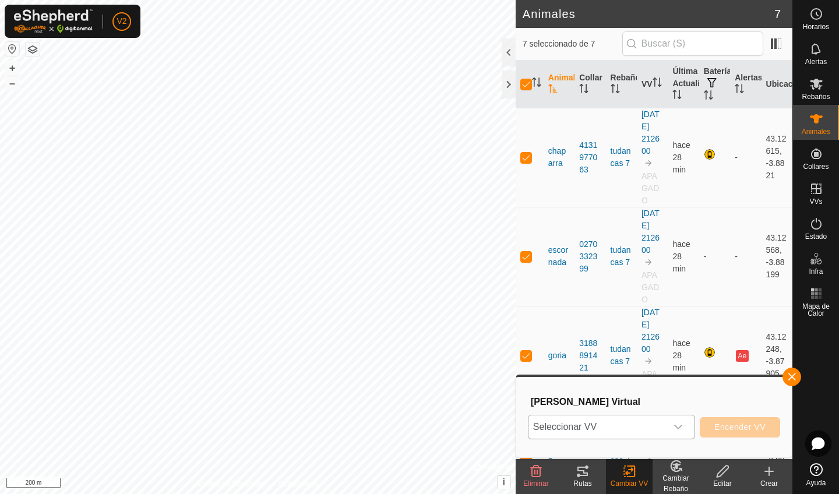
click at [676, 431] on icon "dropdown trigger" at bounding box center [677, 426] width 9 height 9
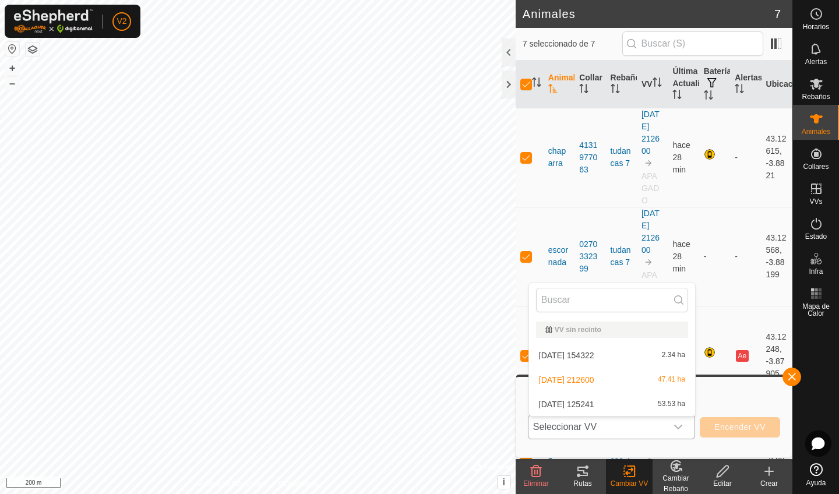
click at [674, 405] on li "2025-08-19 125241 53.53 ha" at bounding box center [612, 404] width 166 height 23
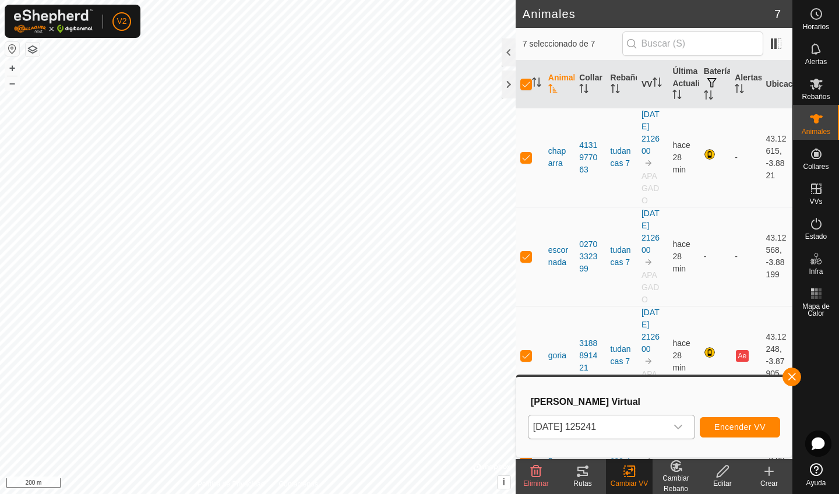
click at [733, 430] on span "Encender VV" at bounding box center [739, 426] width 51 height 9
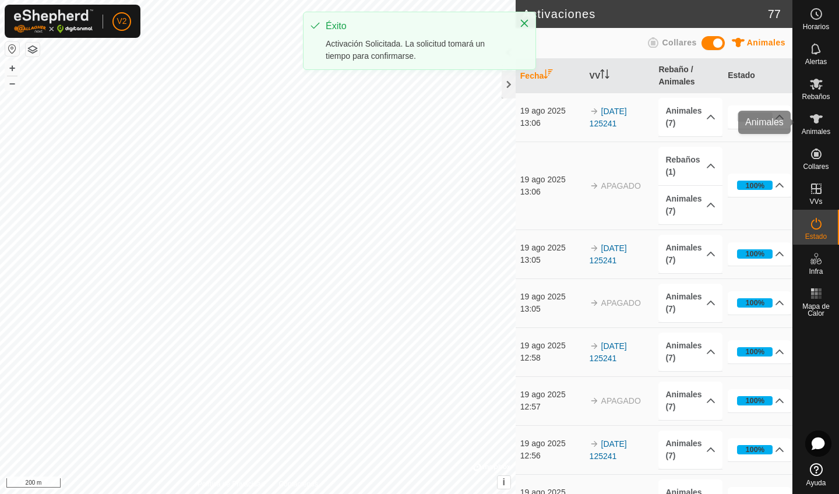
click at [817, 121] on icon at bounding box center [816, 118] width 13 height 9
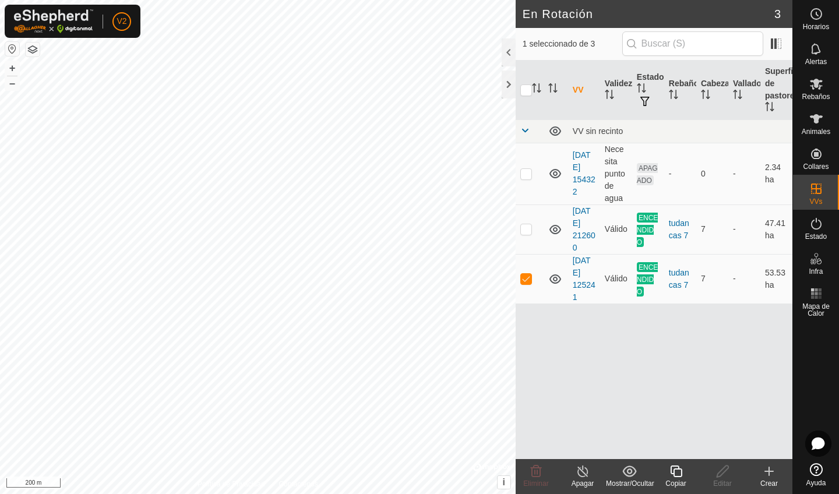
checkbox input "false"
click at [528, 228] on p-checkbox at bounding box center [526, 228] width 12 height 9
checkbox input "true"
click at [822, 227] on icon at bounding box center [816, 224] width 14 height 14
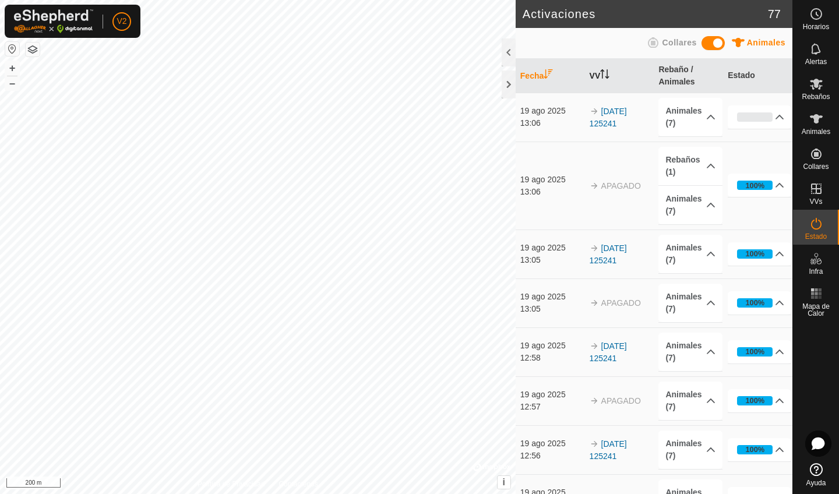
click at [603, 72] on icon "Activar para ordenar" at bounding box center [602, 73] width 1 height 9
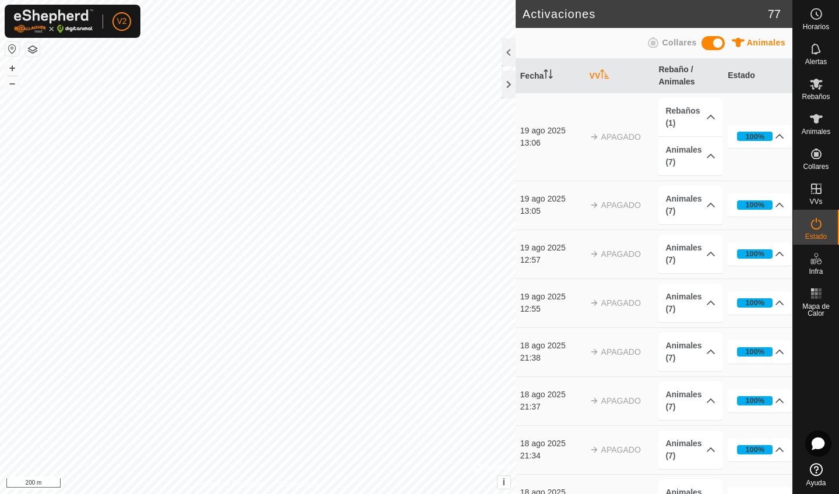
click at [605, 72] on icon "Activar para ordenar" at bounding box center [604, 73] width 9 height 9
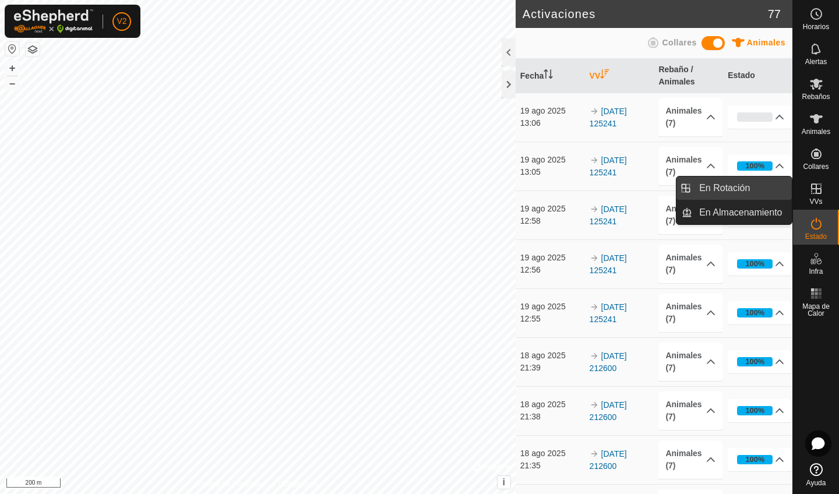
click at [762, 179] on link "En Rotación" at bounding box center [742, 187] width 100 height 23
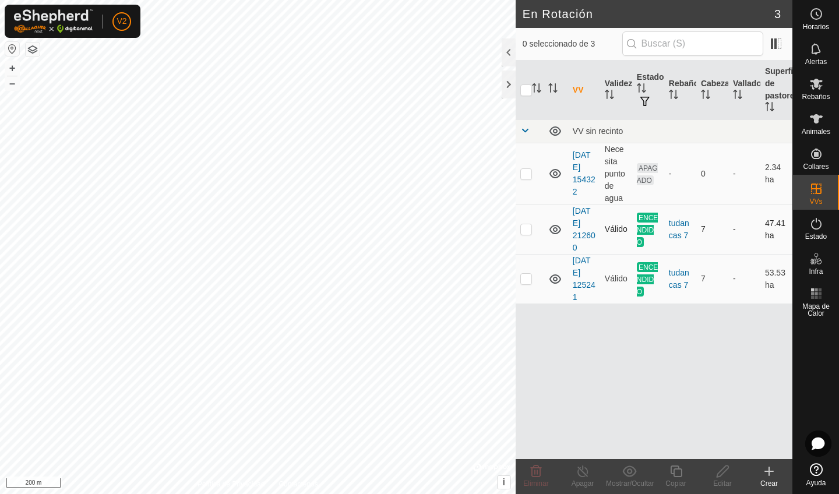
click at [535, 229] on td at bounding box center [529, 229] width 28 height 50
checkbox input "true"
click at [528, 270] on td at bounding box center [529, 279] width 28 height 50
checkbox input "true"
click at [528, 234] on p-checkbox at bounding box center [526, 228] width 12 height 9
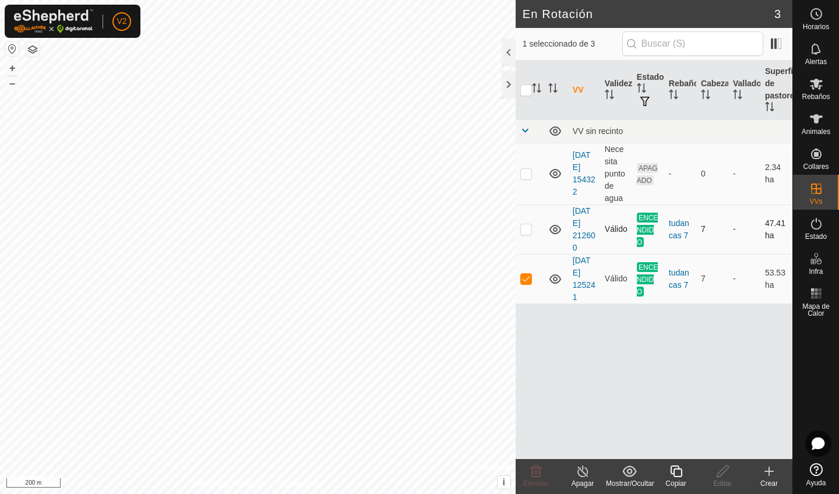
click at [527, 236] on td at bounding box center [529, 229] width 28 height 50
checkbox input "true"
click at [583, 475] on icon at bounding box center [582, 471] width 15 height 14
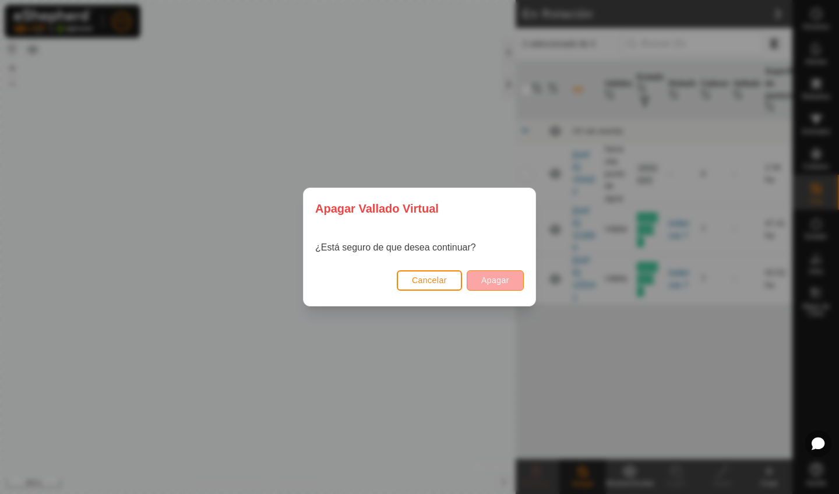
click at [508, 283] on span "Apagar" at bounding box center [495, 279] width 28 height 9
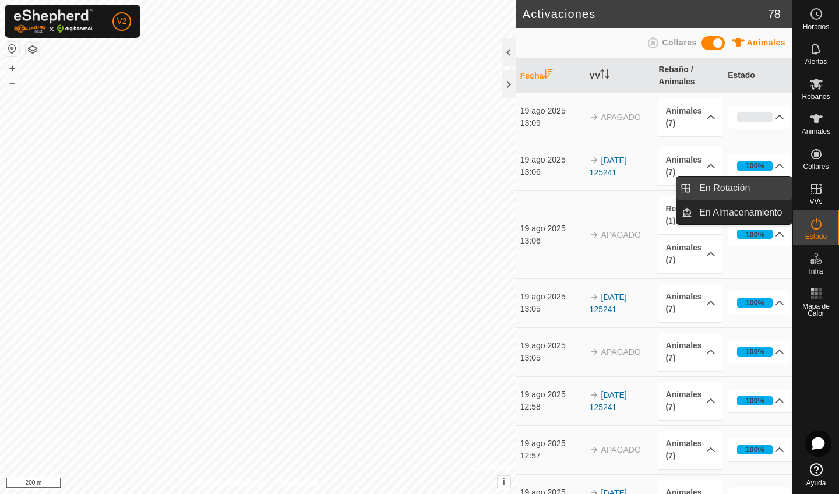
click at [769, 194] on link "En Rotación" at bounding box center [742, 187] width 100 height 23
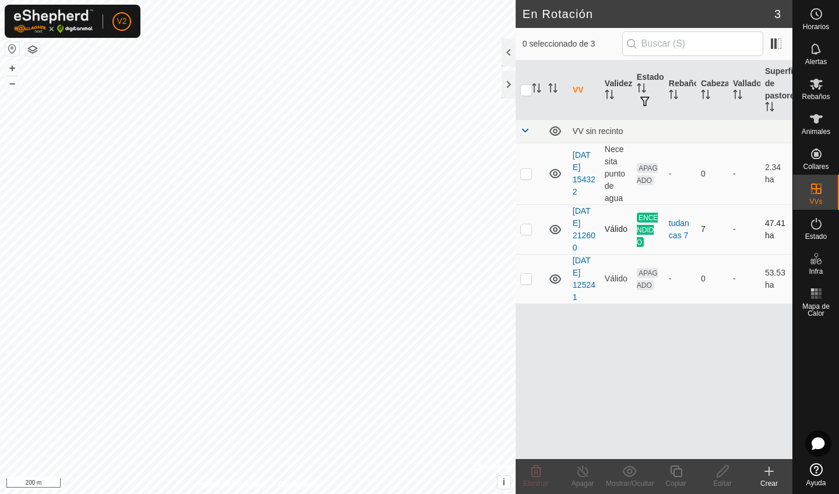
click at [530, 227] on p-checkbox at bounding box center [526, 228] width 12 height 9
checkbox input "true"
click at [577, 476] on icon at bounding box center [582, 471] width 15 height 14
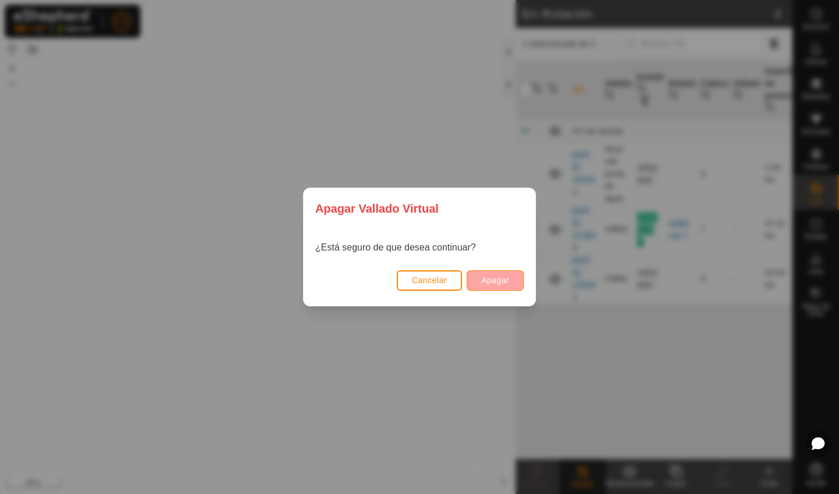
click at [502, 284] on span "Apagar" at bounding box center [495, 279] width 28 height 9
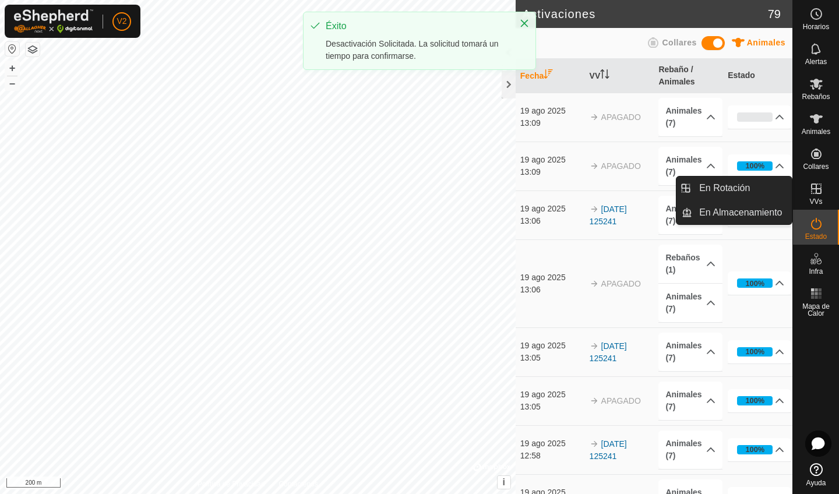
drag, startPoint x: 819, startPoint y: 184, endPoint x: 807, endPoint y: 184, distance: 12.2
click at [819, 184] on icon at bounding box center [816, 189] width 14 height 14
click at [775, 184] on link "En Rotación" at bounding box center [742, 187] width 100 height 23
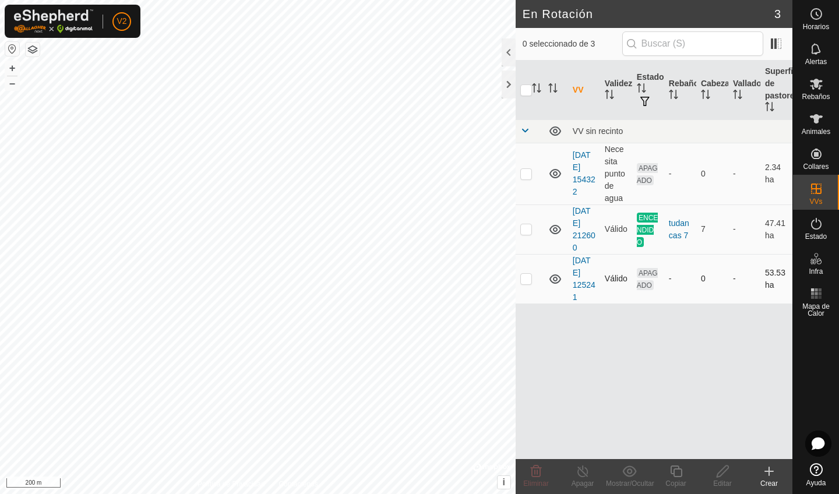
click at [523, 280] on p-checkbox at bounding box center [526, 278] width 12 height 9
checkbox input "true"
click at [824, 118] on es-animals-svg-icon at bounding box center [815, 118] width 21 height 19
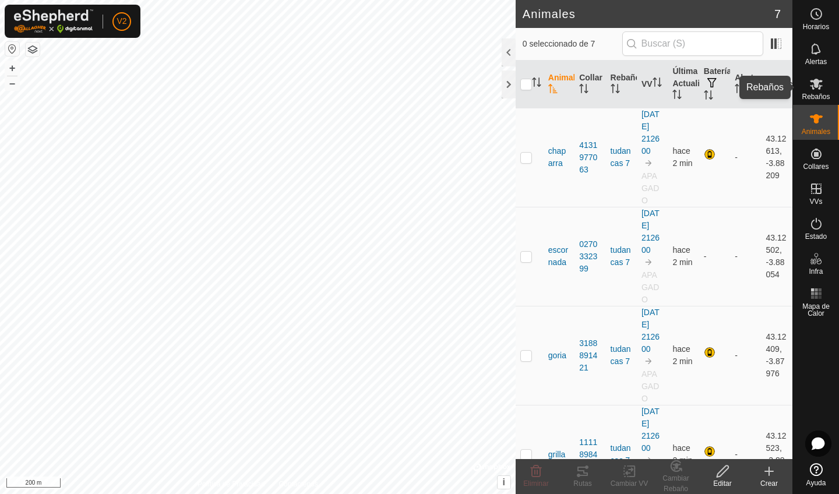
click at [812, 89] on icon at bounding box center [816, 84] width 13 height 11
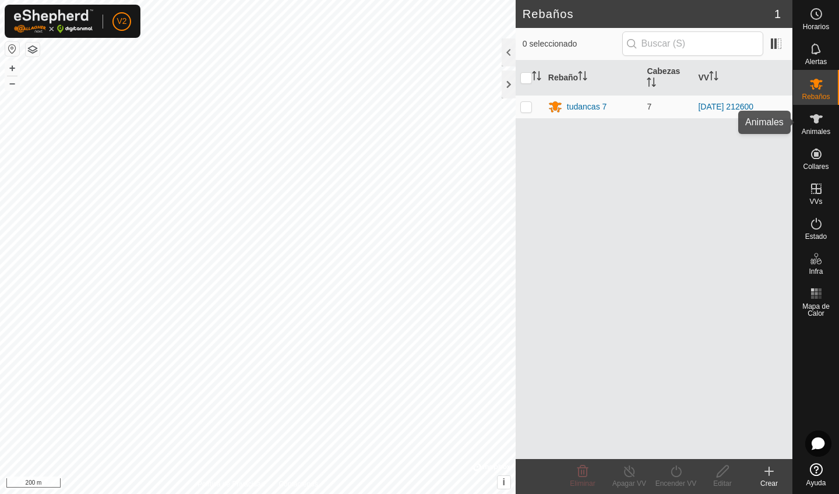
click at [814, 134] on span "Animales" at bounding box center [815, 131] width 29 height 7
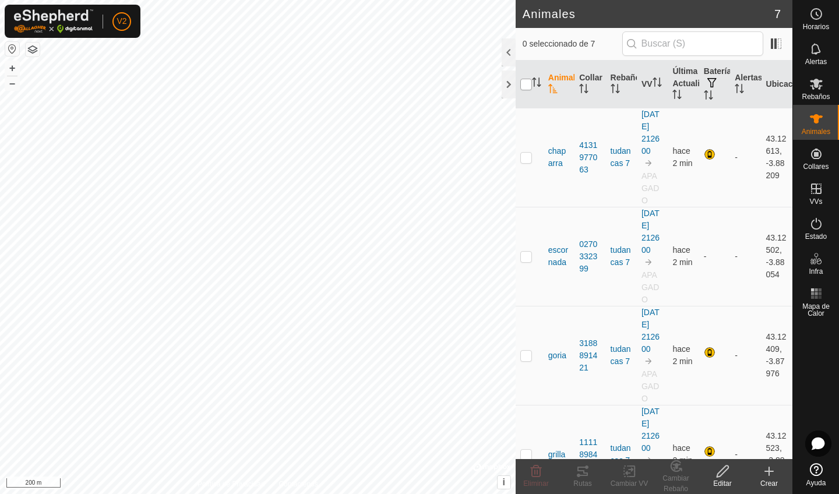
click at [527, 84] on input "checkbox" at bounding box center [526, 85] width 12 height 12
checkbox input "true"
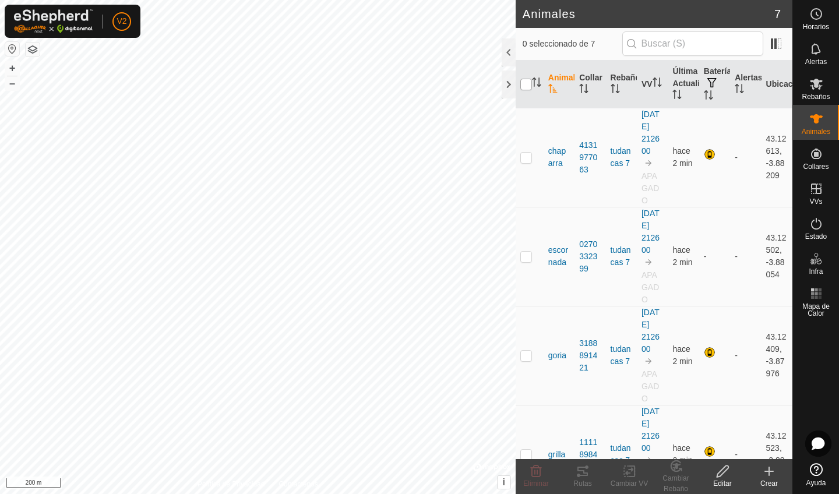
checkbox input "true"
click at [635, 472] on icon at bounding box center [629, 471] width 15 height 14
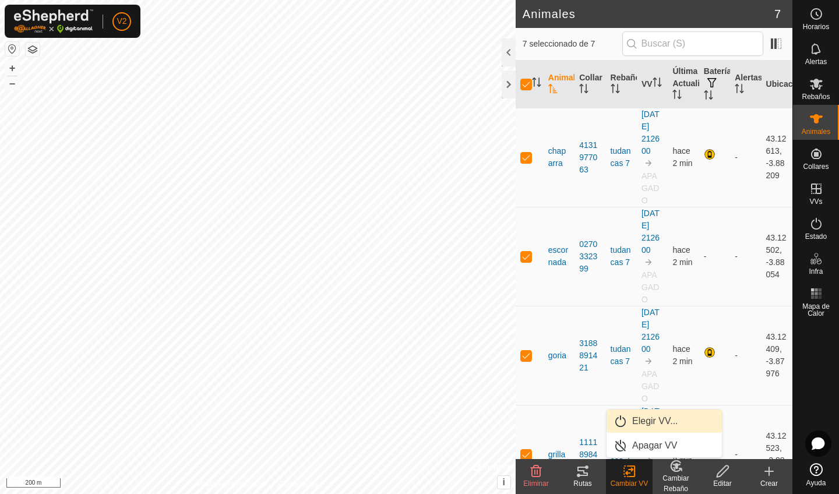
click at [644, 419] on link "Elegir VV..." at bounding box center [663, 420] width 115 height 23
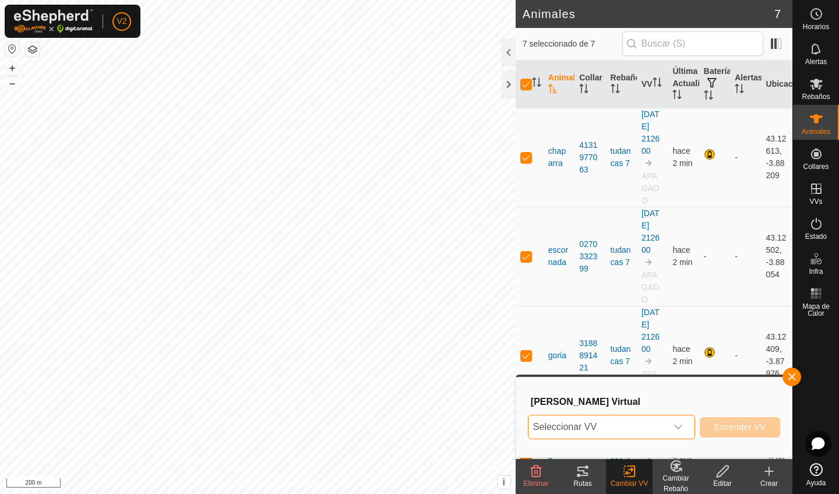
click at [648, 426] on span "Seleccionar VV" at bounding box center [597, 426] width 138 height 23
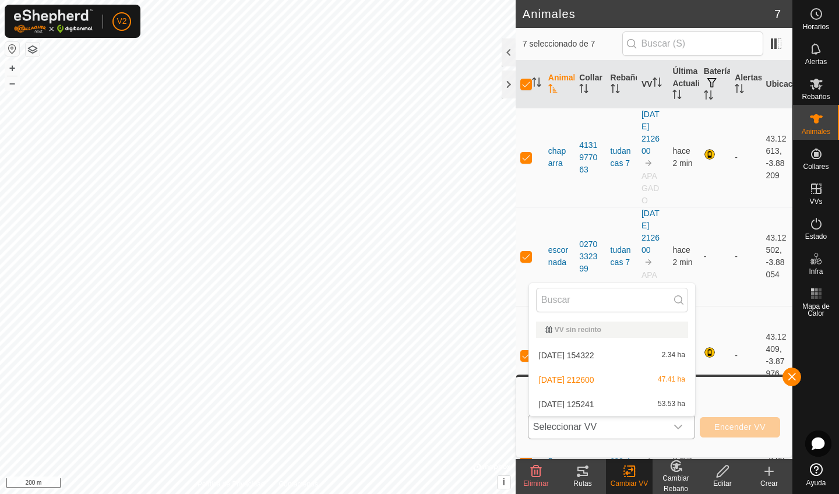
click at [644, 409] on li "2025-08-19 125241 53.53 ha" at bounding box center [612, 404] width 166 height 23
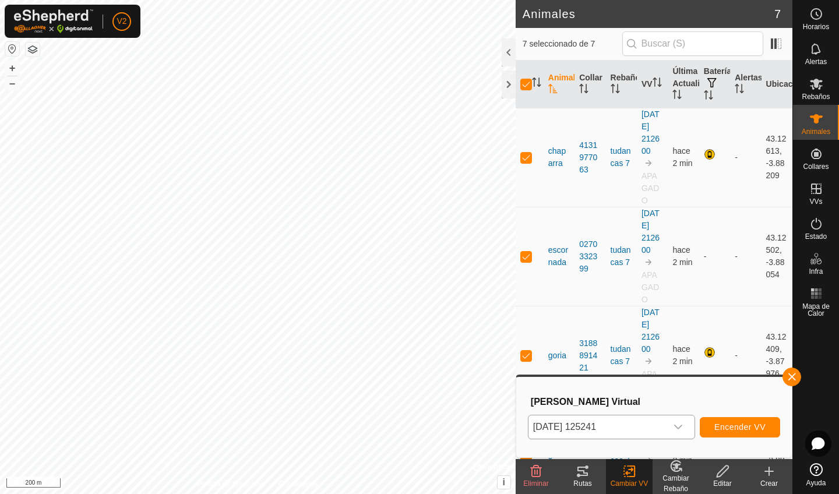
click at [720, 423] on span "Encender VV" at bounding box center [739, 426] width 51 height 9
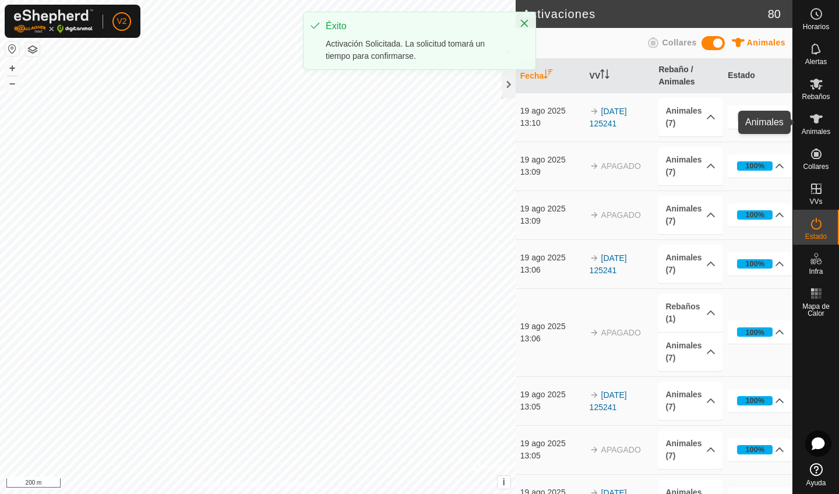
click at [821, 126] on es-animals-svg-icon at bounding box center [815, 118] width 21 height 19
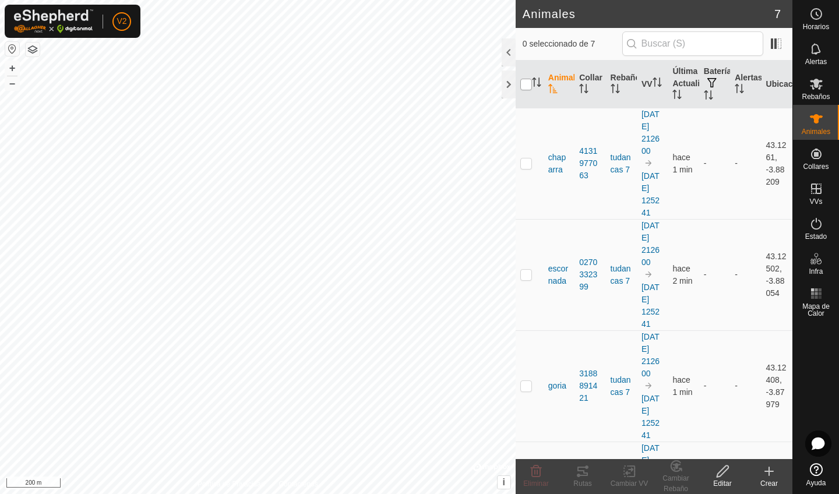
click at [527, 81] on input "checkbox" at bounding box center [526, 85] width 12 height 12
checkbox input "true"
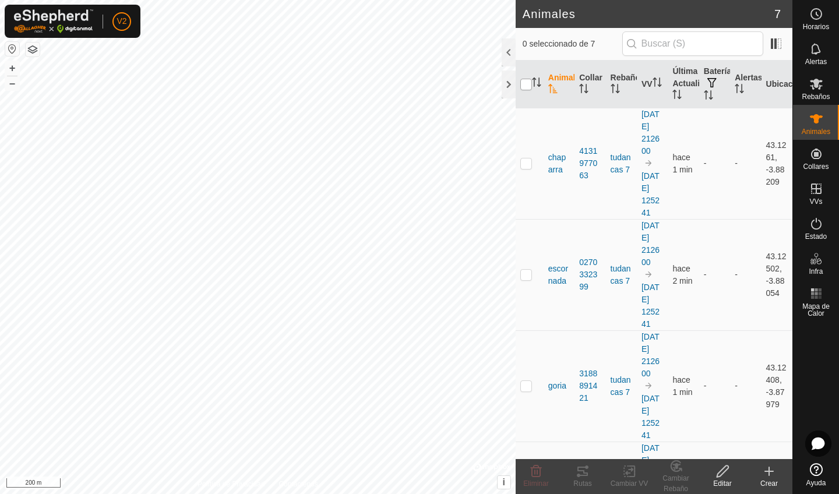
checkbox input "true"
click at [634, 471] on icon at bounding box center [631, 471] width 5 height 10
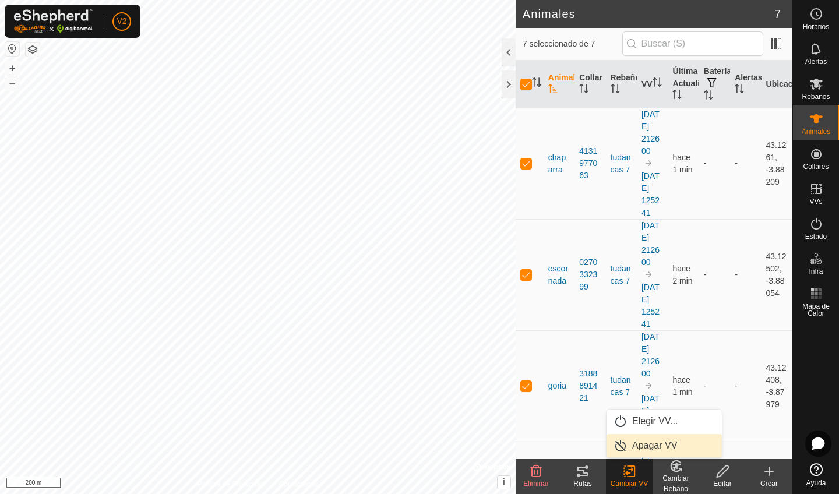
click at [638, 443] on link "Apagar VV" at bounding box center [663, 445] width 115 height 23
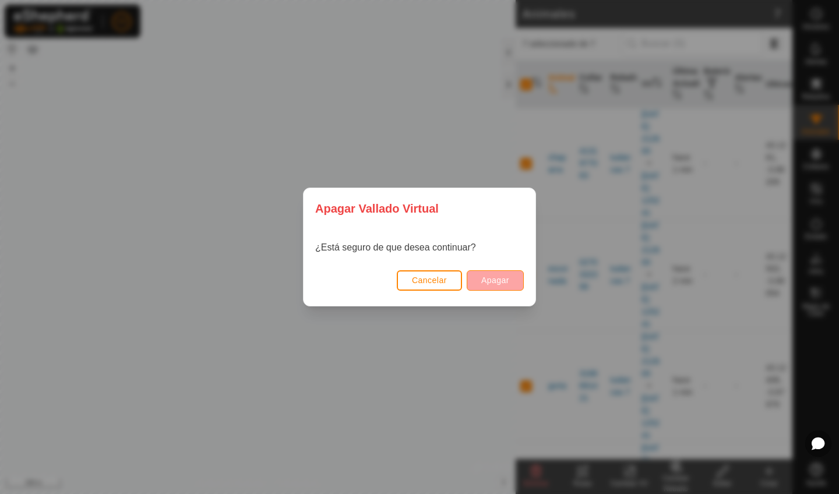
click at [488, 286] on button "Apagar" at bounding box center [495, 280] width 57 height 20
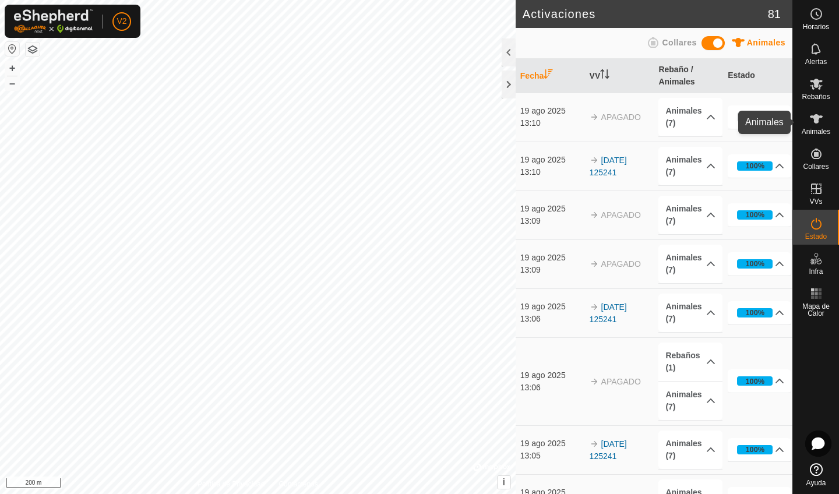
click at [823, 120] on es-animals-svg-icon at bounding box center [815, 118] width 21 height 19
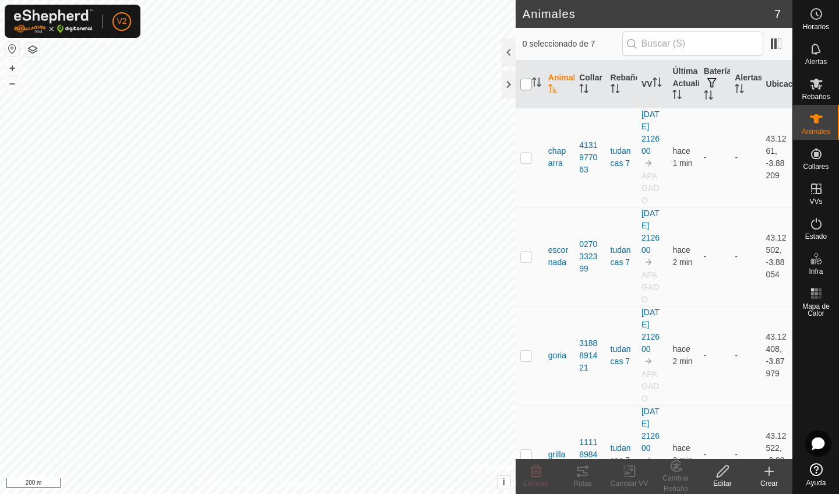
click at [525, 90] on input "checkbox" at bounding box center [526, 85] width 12 height 12
checkbox input "true"
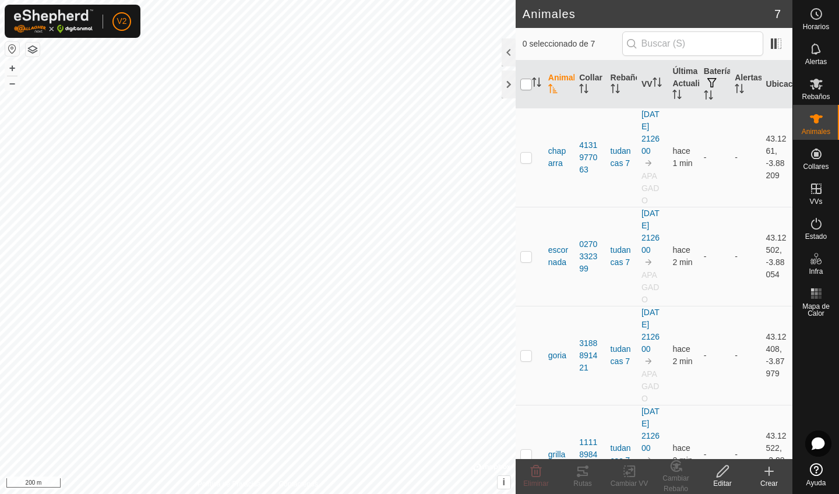
checkbox input "true"
click at [620, 468] on change-vp-svg-icon at bounding box center [629, 471] width 47 height 14
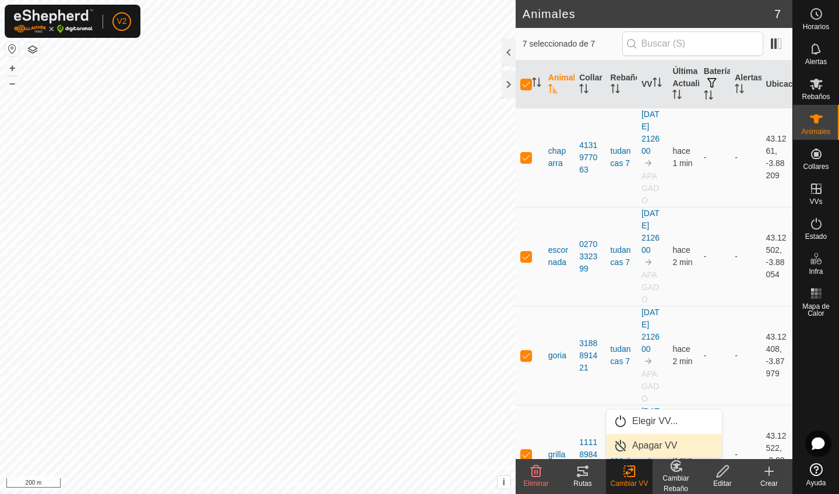
click at [635, 443] on link "Apagar VV" at bounding box center [663, 445] width 115 height 23
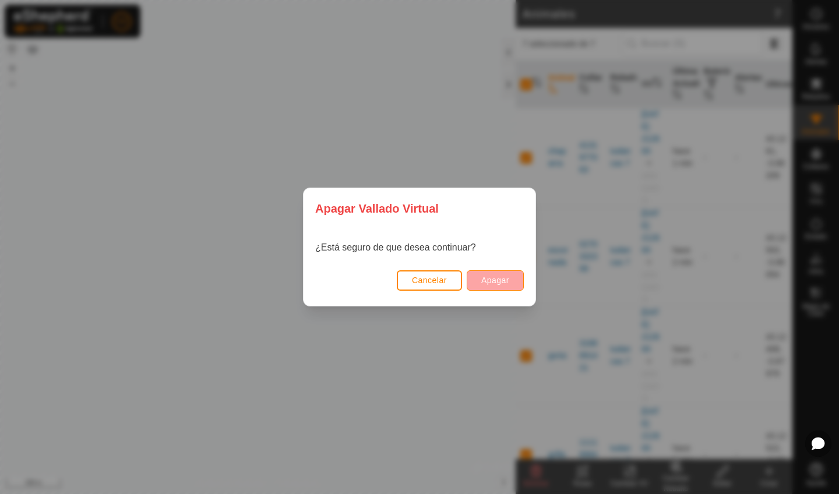
click at [482, 281] on span "Apagar" at bounding box center [495, 279] width 28 height 9
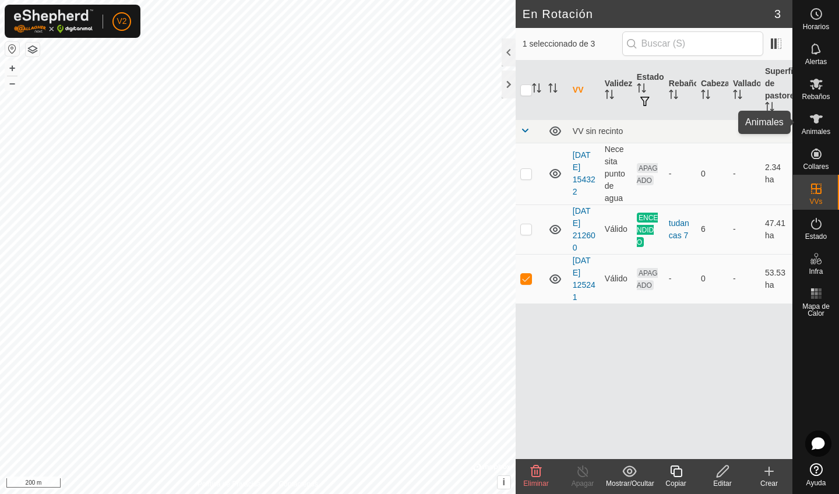
click at [828, 125] on div "Animales" at bounding box center [816, 122] width 46 height 35
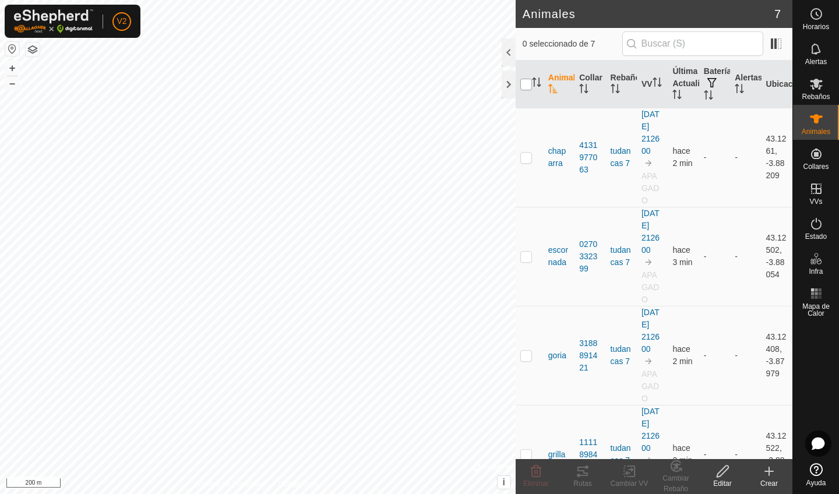
click at [528, 82] on input "checkbox" at bounding box center [526, 85] width 12 height 12
checkbox input "true"
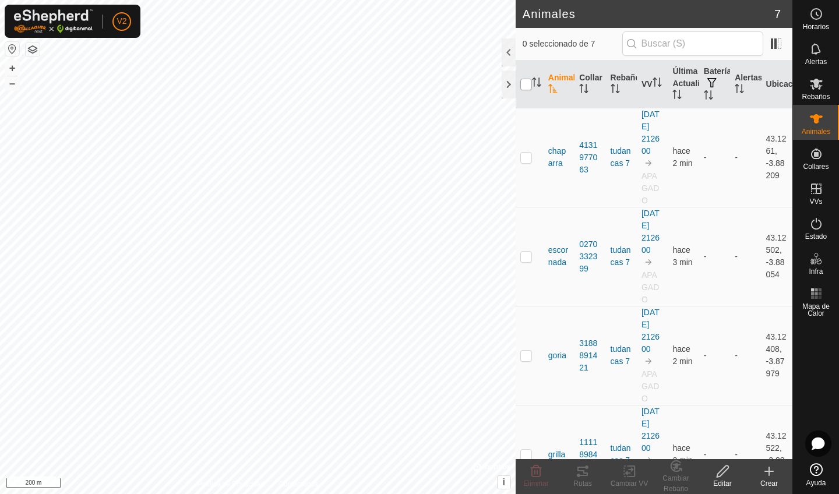
checkbox input "true"
click at [623, 468] on icon at bounding box center [629, 471] width 15 height 14
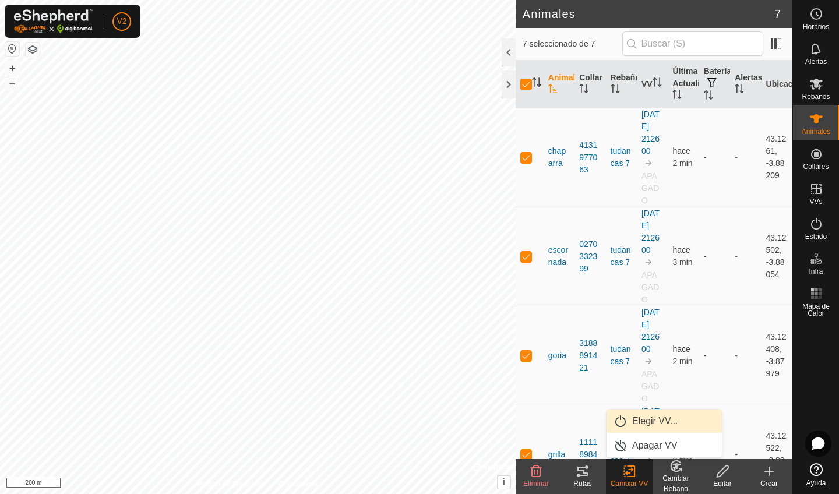
click at [633, 422] on link "Elegir VV..." at bounding box center [663, 420] width 115 height 23
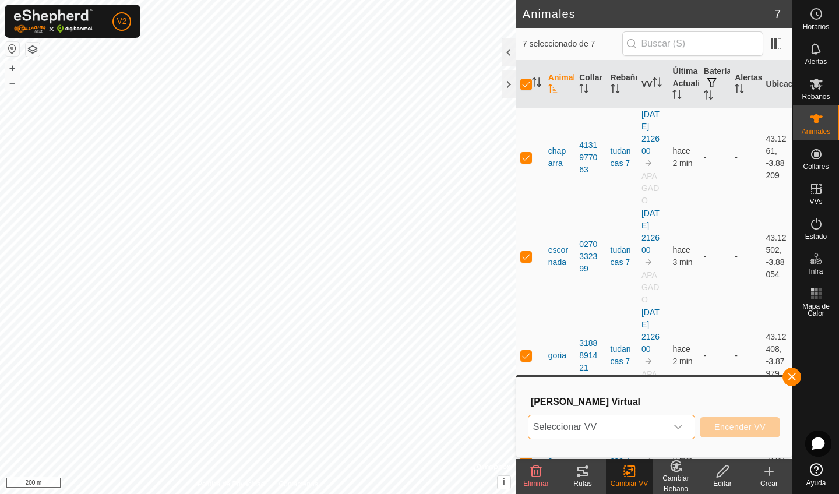
click at [666, 430] on span "Seleccionar VV" at bounding box center [597, 426] width 138 height 23
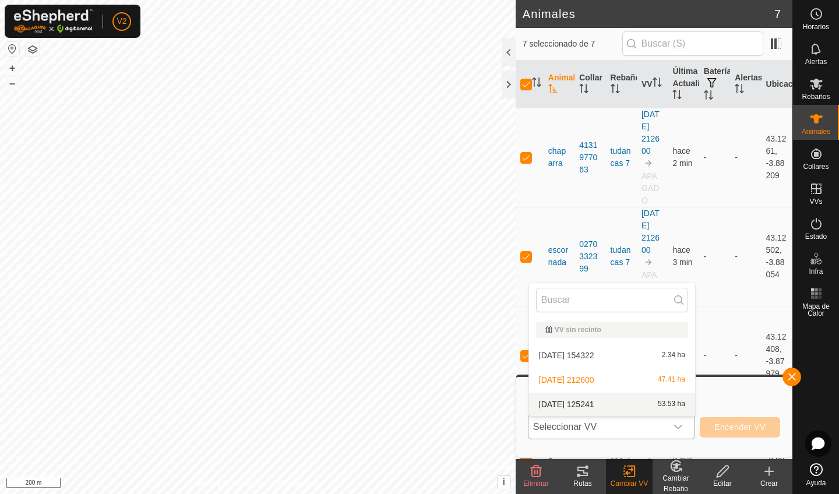
click at [651, 411] on li "2025-08-19 125241 53.53 ha" at bounding box center [612, 404] width 166 height 23
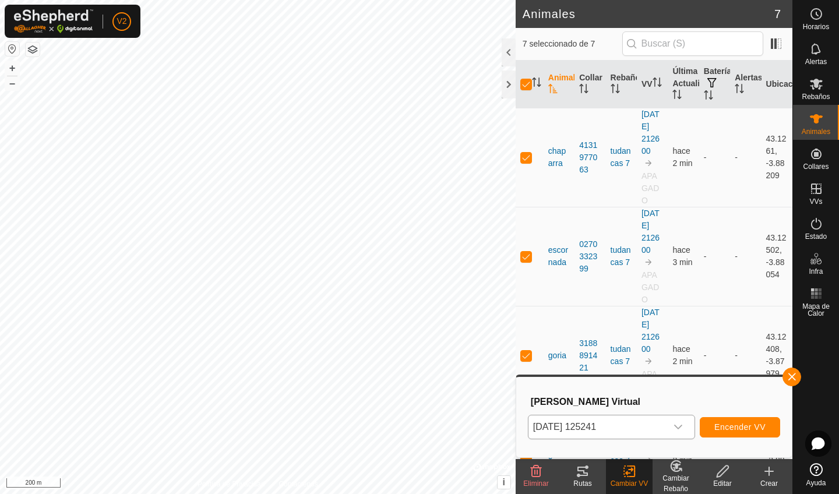
click at [722, 429] on span "Encender VV" at bounding box center [739, 426] width 51 height 9
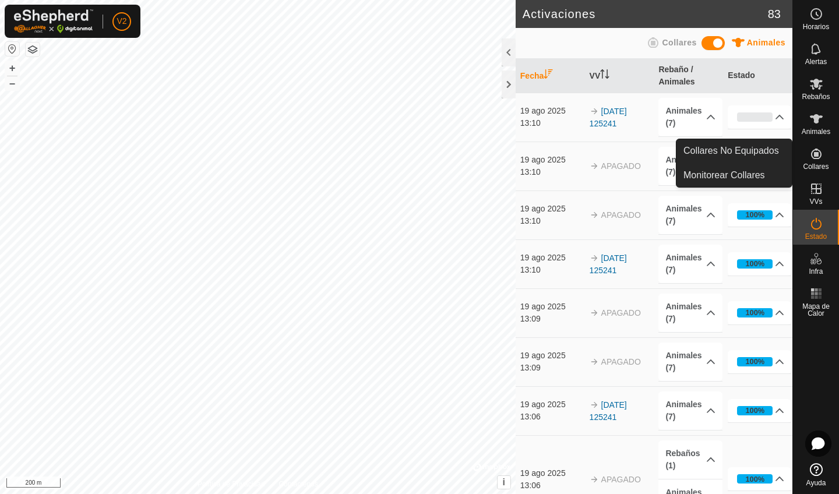
click at [821, 161] on es-neckbands-svg-icon at bounding box center [815, 153] width 21 height 19
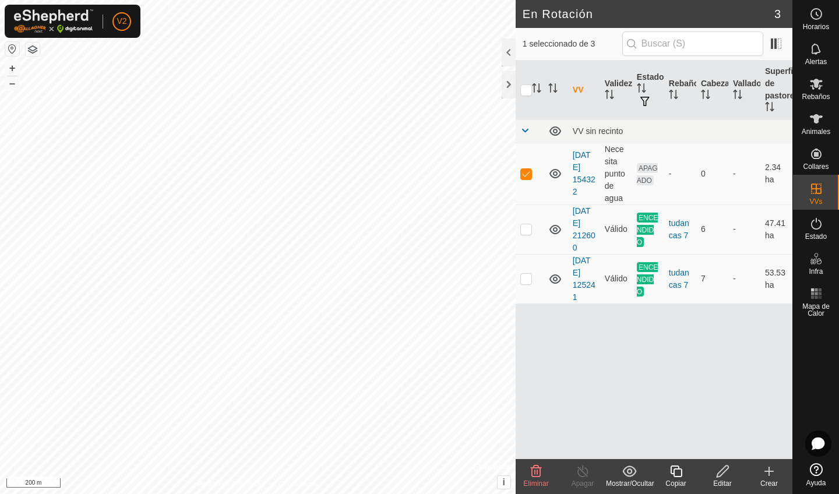
checkbox input "false"
click at [524, 229] on p-checkbox at bounding box center [526, 228] width 12 height 9
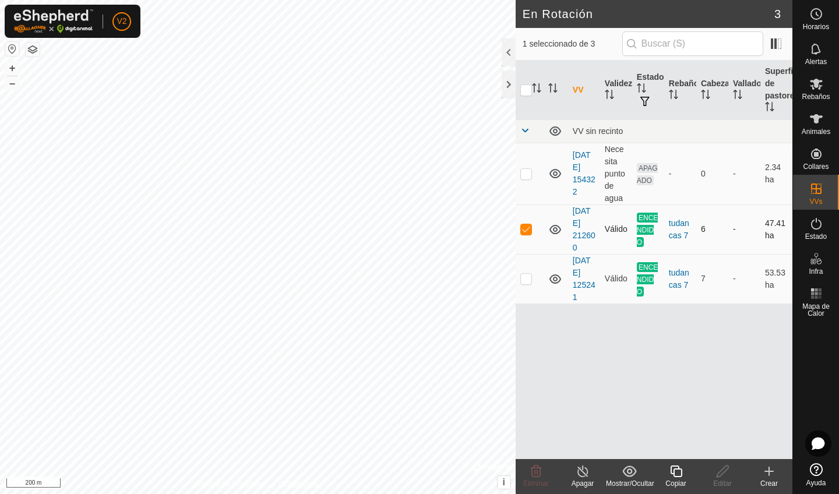
checkbox input "true"
click at [574, 470] on turn-off-svg-icon at bounding box center [582, 471] width 47 height 14
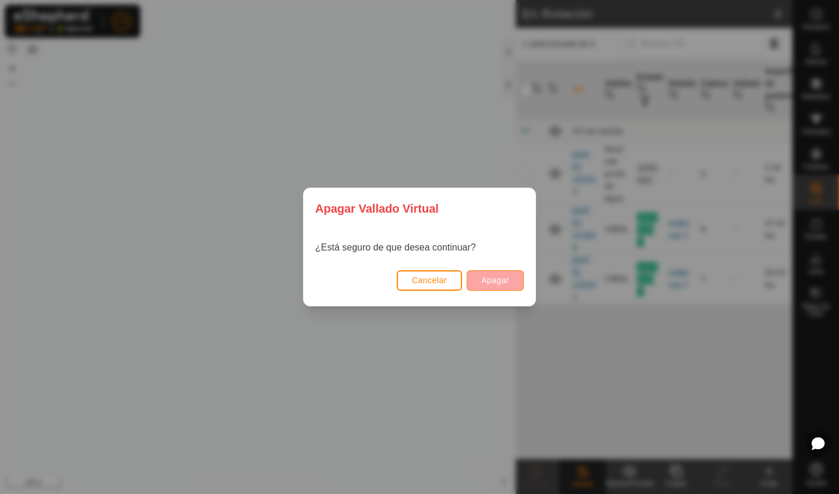
click at [483, 280] on span "Apagar" at bounding box center [495, 279] width 28 height 9
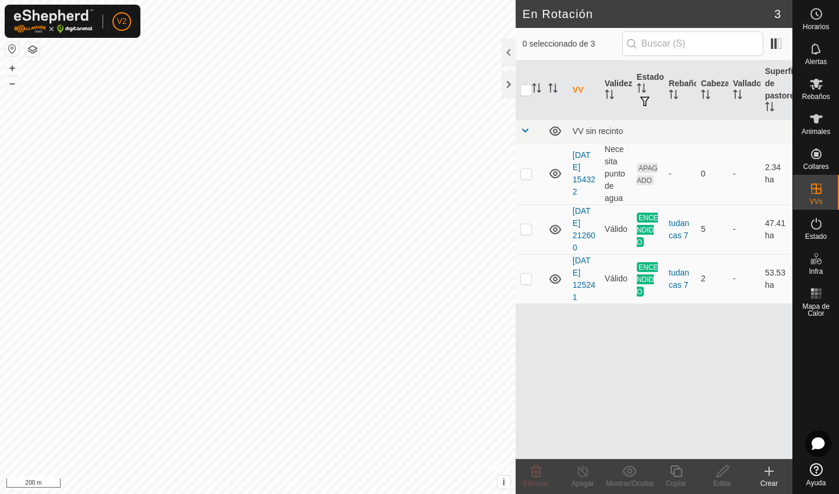
checkbox input "true"
